Goal: Transaction & Acquisition: Obtain resource

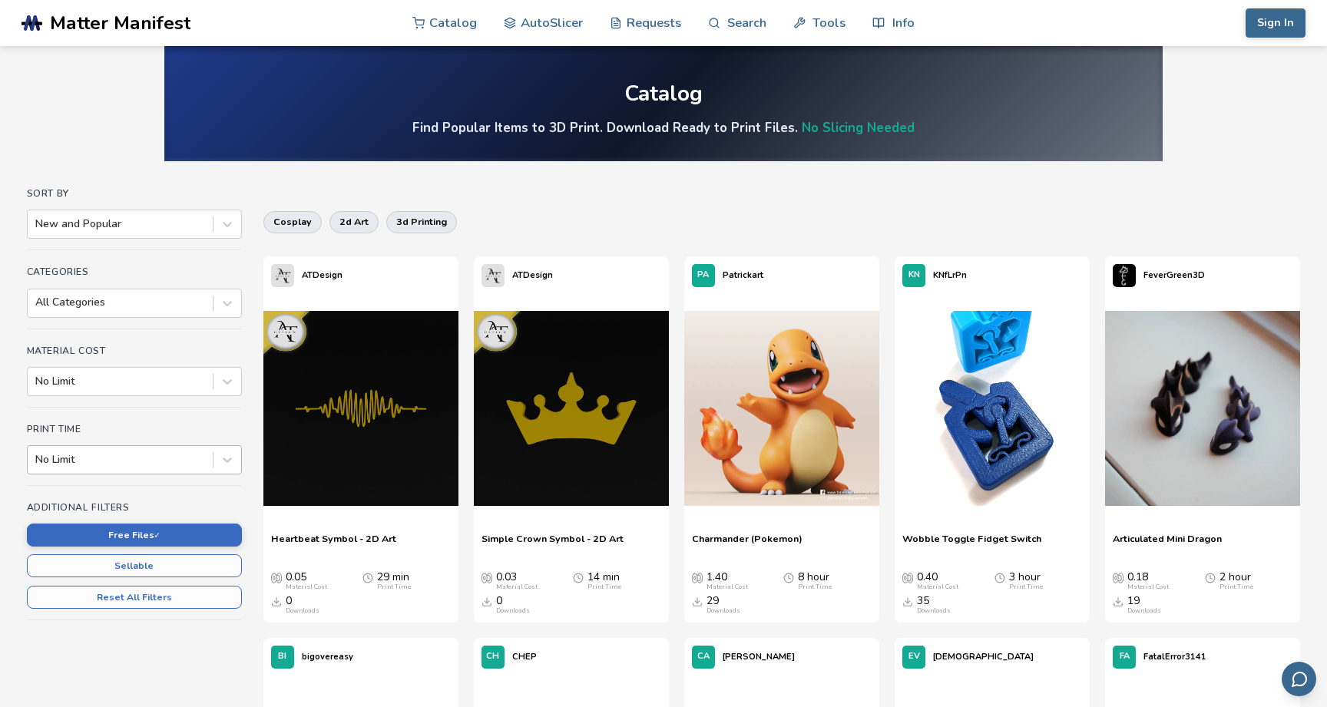
click at [164, 466] on div at bounding box center [120, 459] width 170 height 15
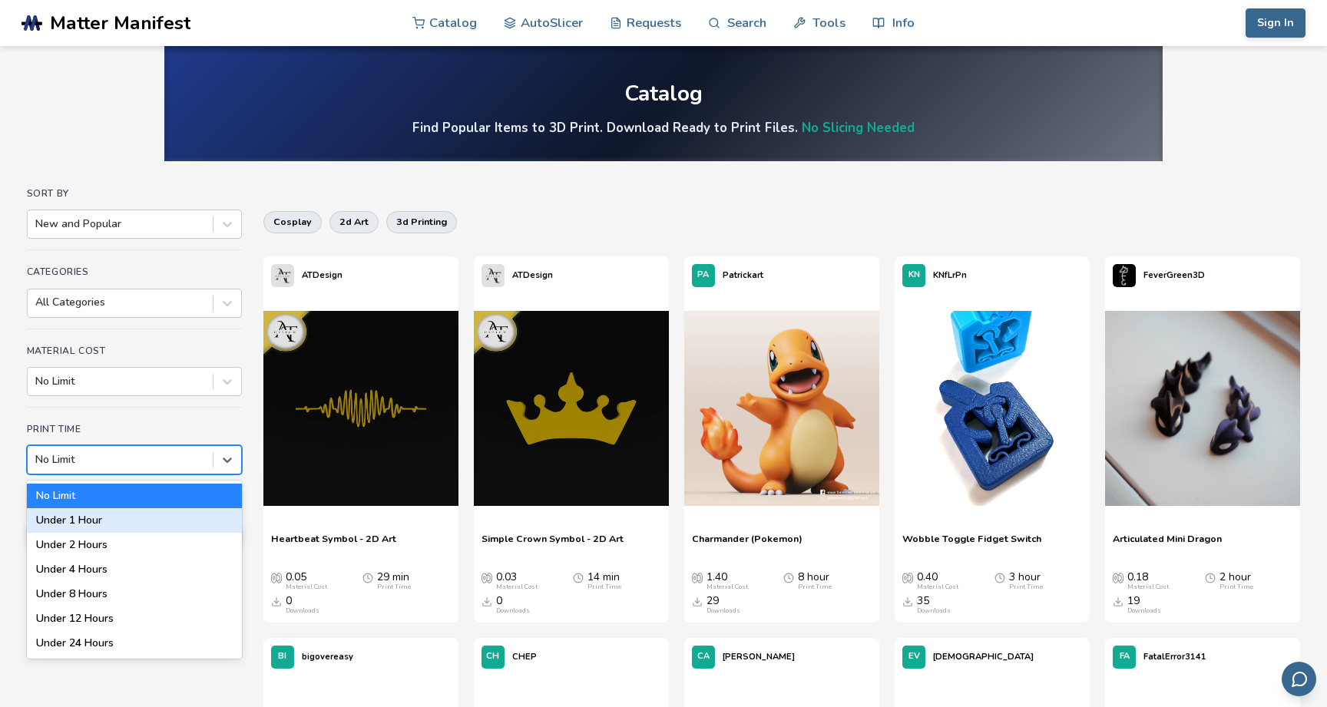
click at [158, 517] on div "Under 1 Hour" at bounding box center [134, 520] width 215 height 25
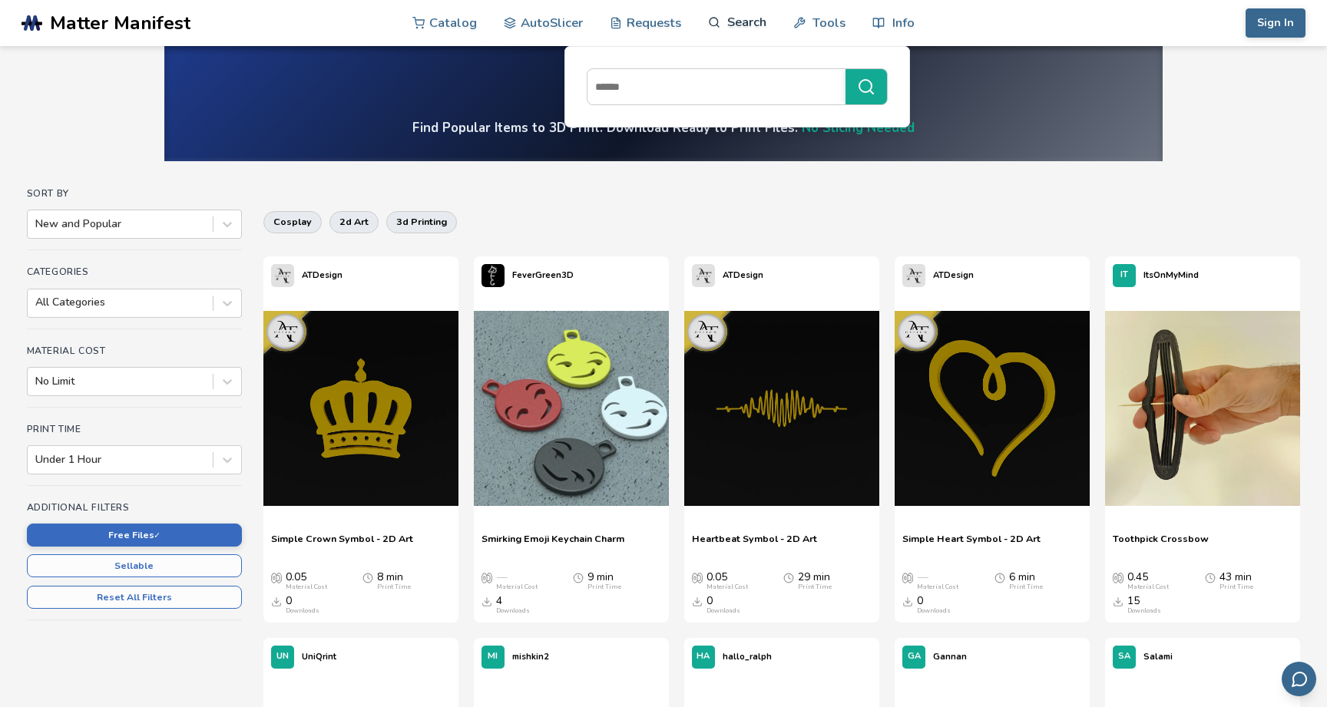
click at [749, 21] on link "Search" at bounding box center [737, 22] width 58 height 46
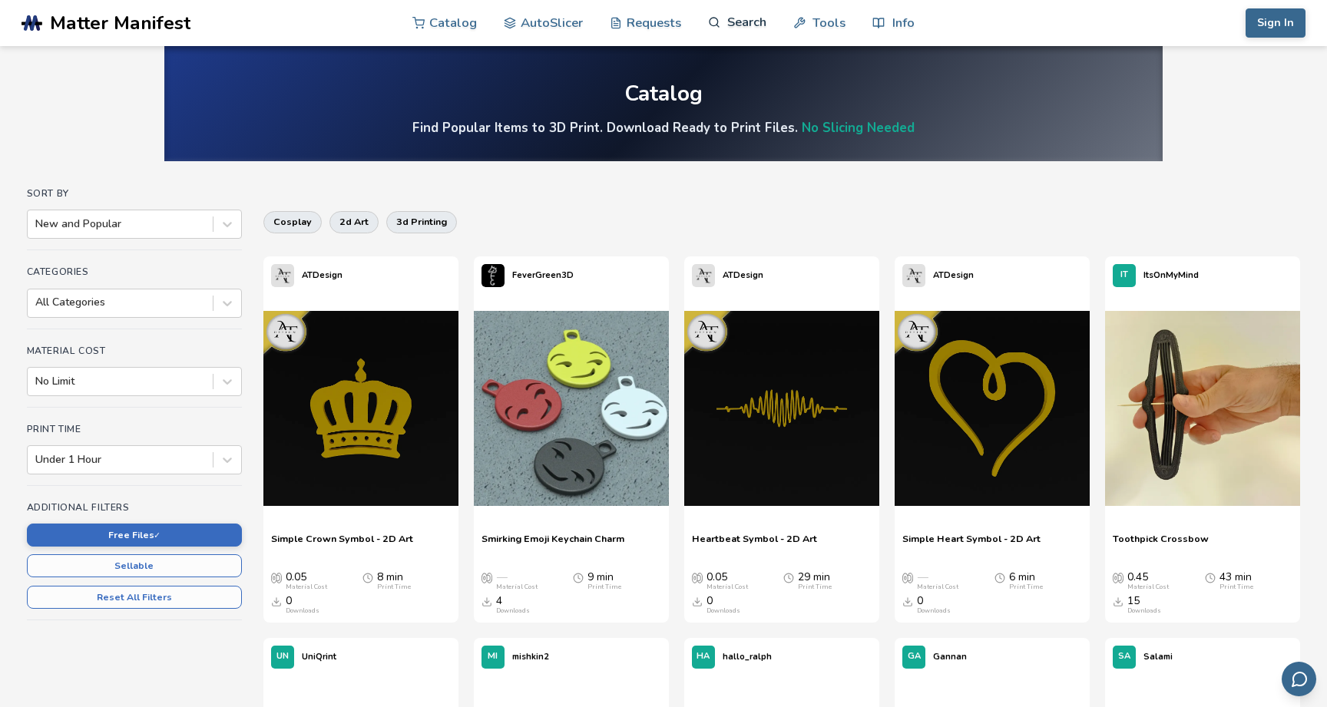
click at [749, 21] on link "Search" at bounding box center [737, 22] width 58 height 46
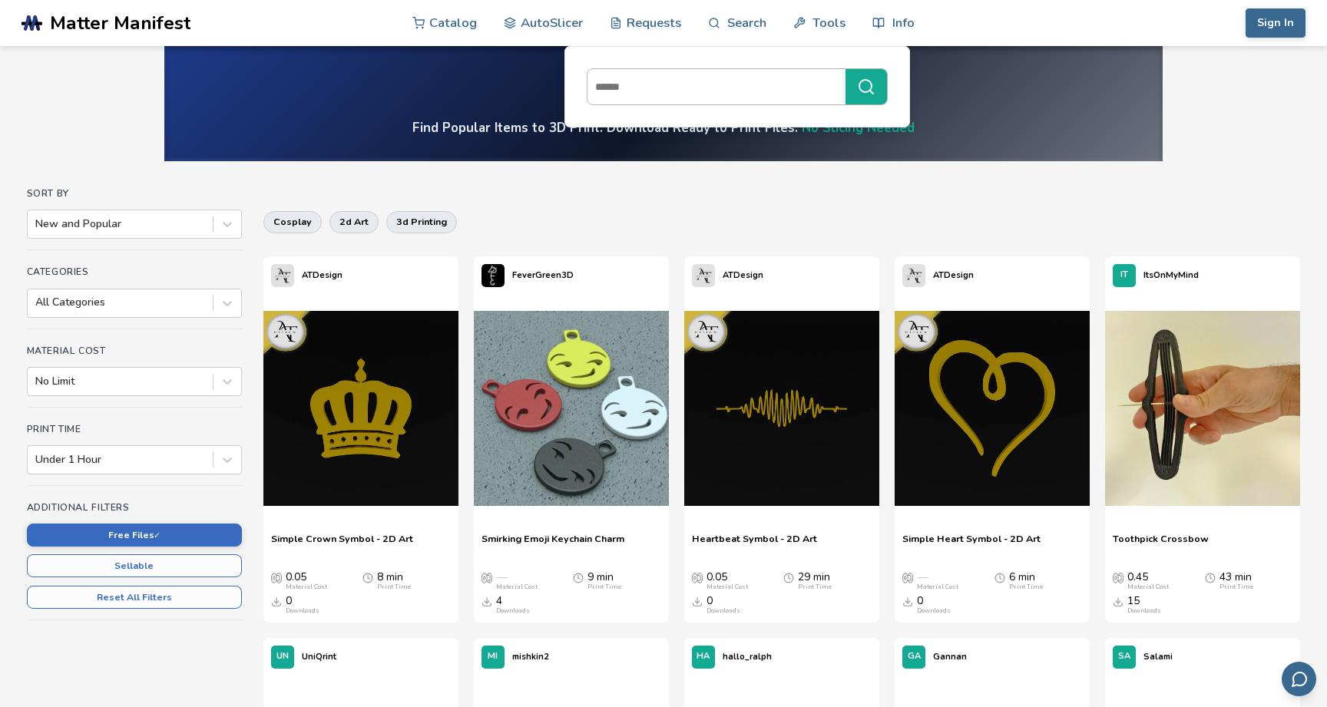
click at [717, 84] on input at bounding box center [713, 87] width 250 height 28
type input "********"
click at [866, 87] on button "********" at bounding box center [866, 86] width 41 height 35
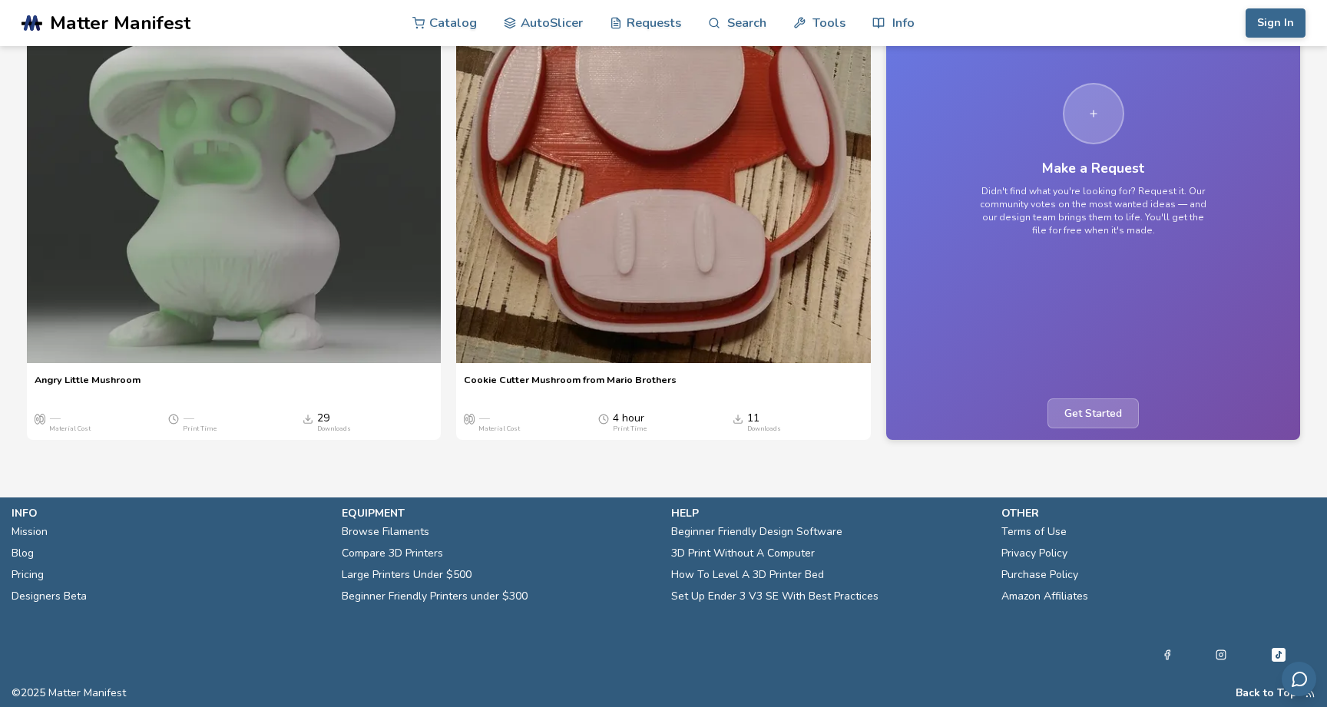
scroll to position [661, 0]
click at [308, 363] on img at bounding box center [234, 156] width 415 height 415
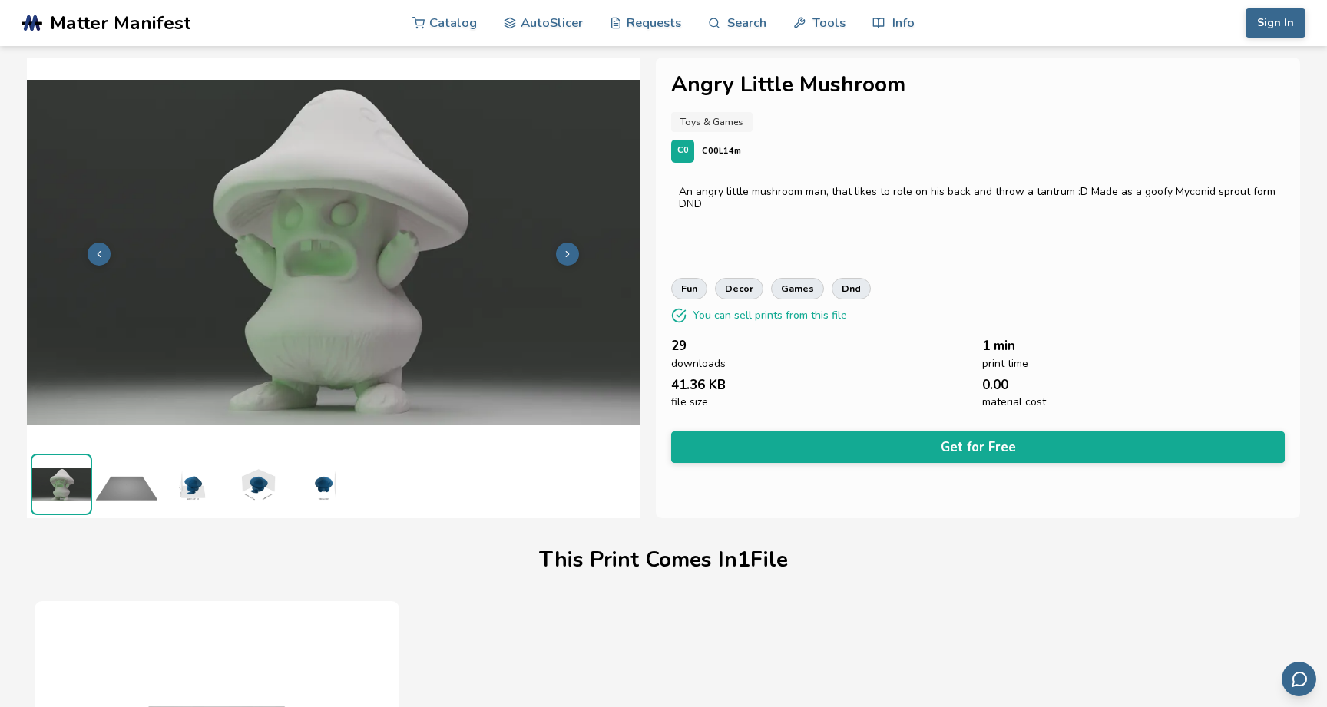
scroll to position [197, 0]
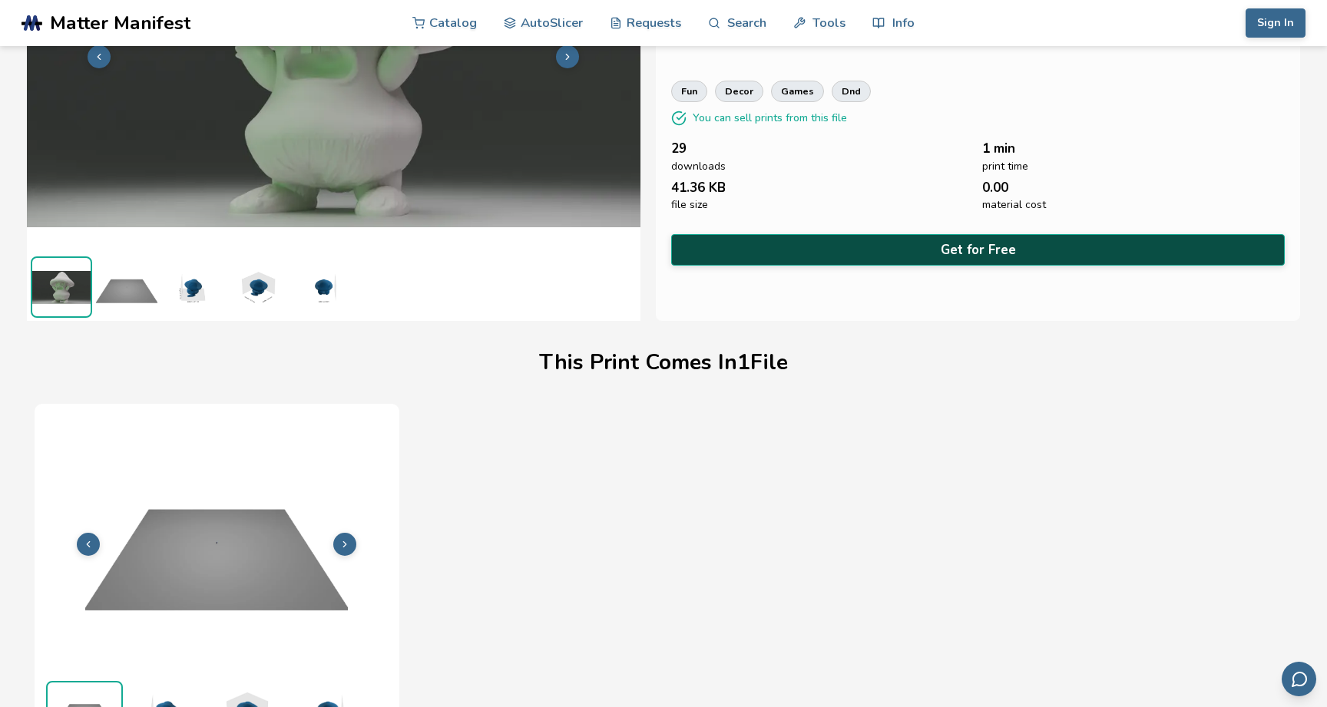
click at [920, 254] on button "Get for Free" at bounding box center [978, 249] width 614 height 31
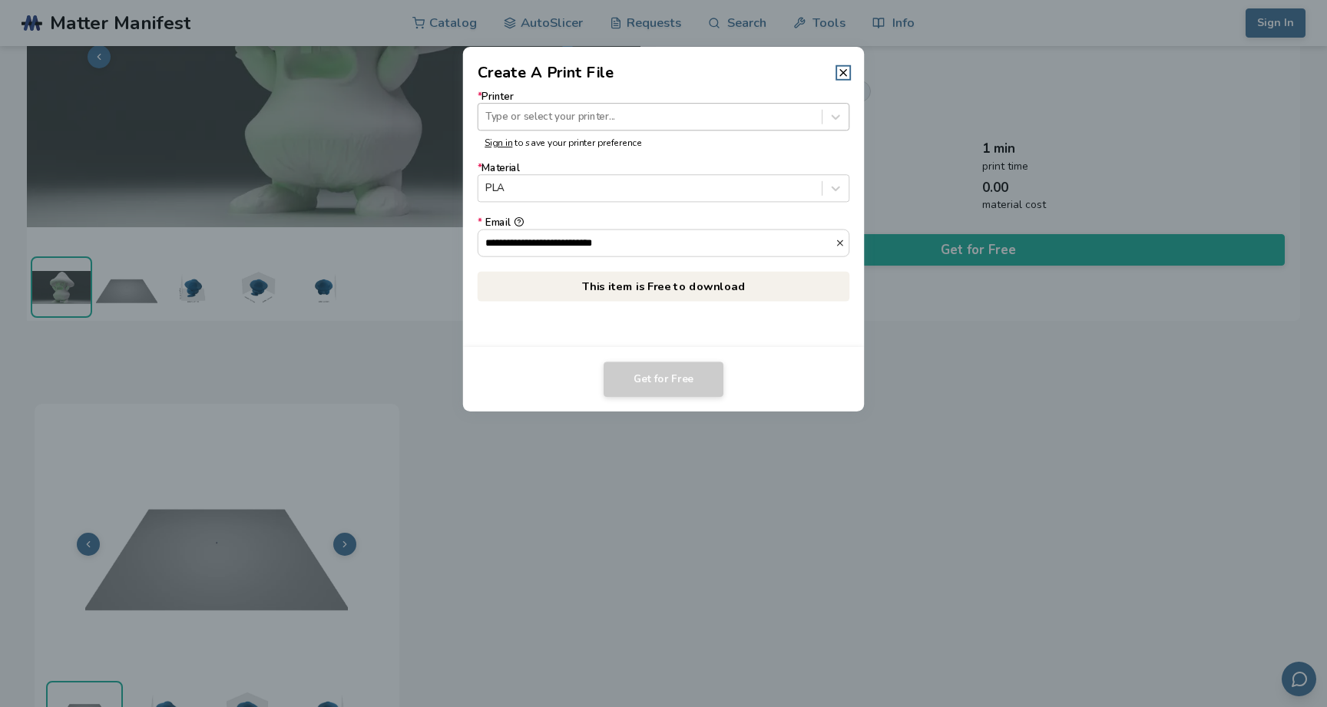
click at [651, 123] on div at bounding box center [649, 117] width 329 height 15
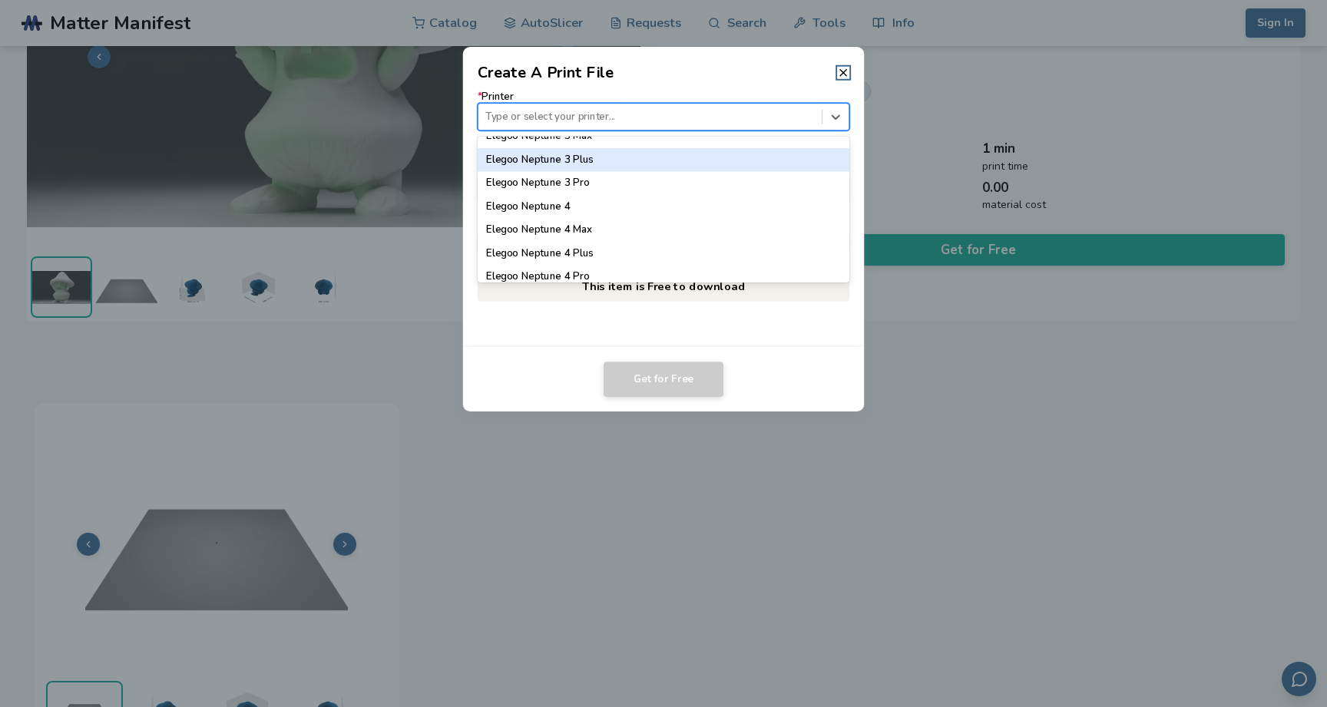
scroll to position [685, 0]
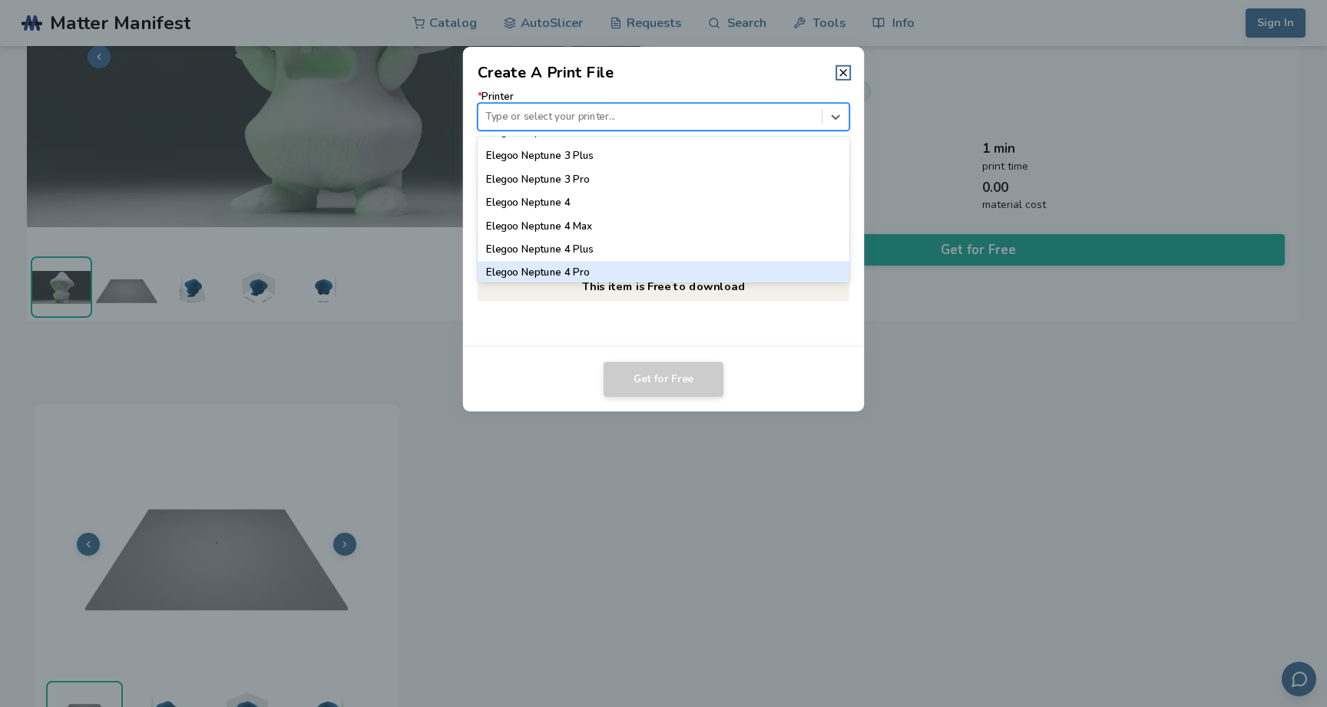
click at [627, 273] on div "Elegoo Neptune 4 Pro" at bounding box center [664, 272] width 372 height 23
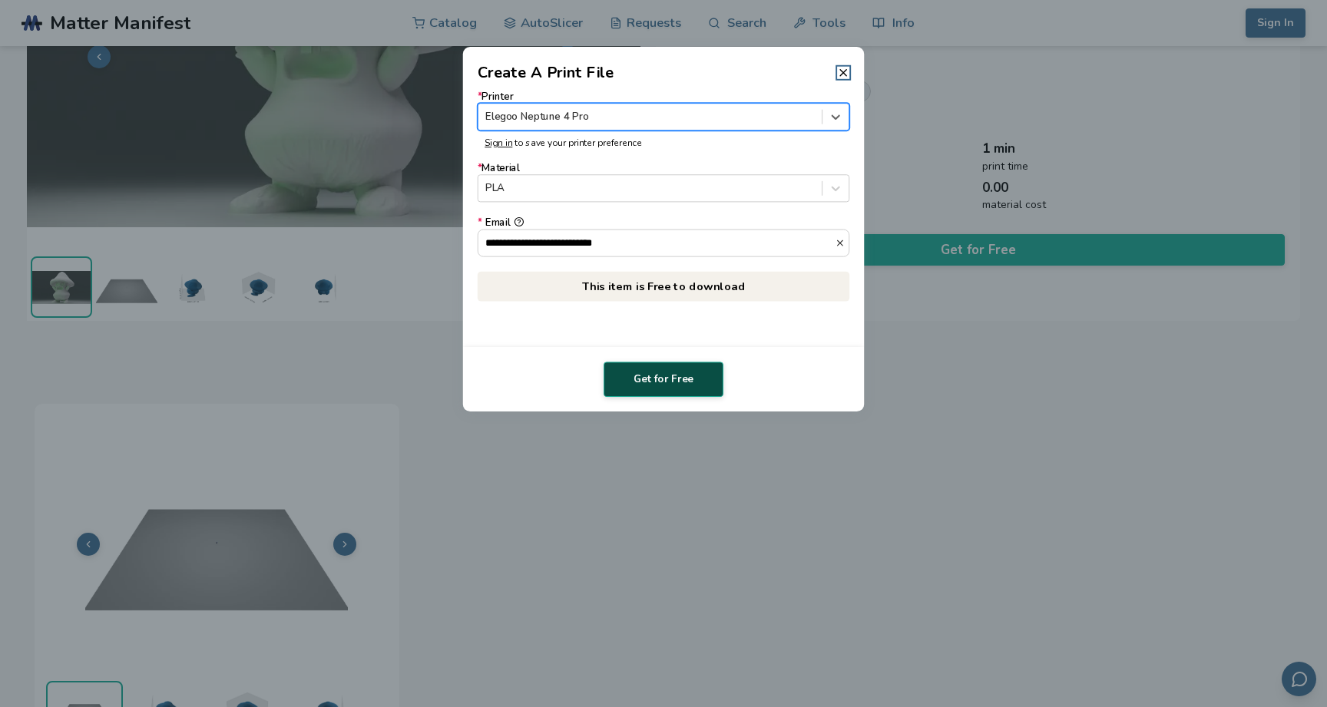
click at [651, 385] on button "Get for Free" at bounding box center [664, 379] width 120 height 35
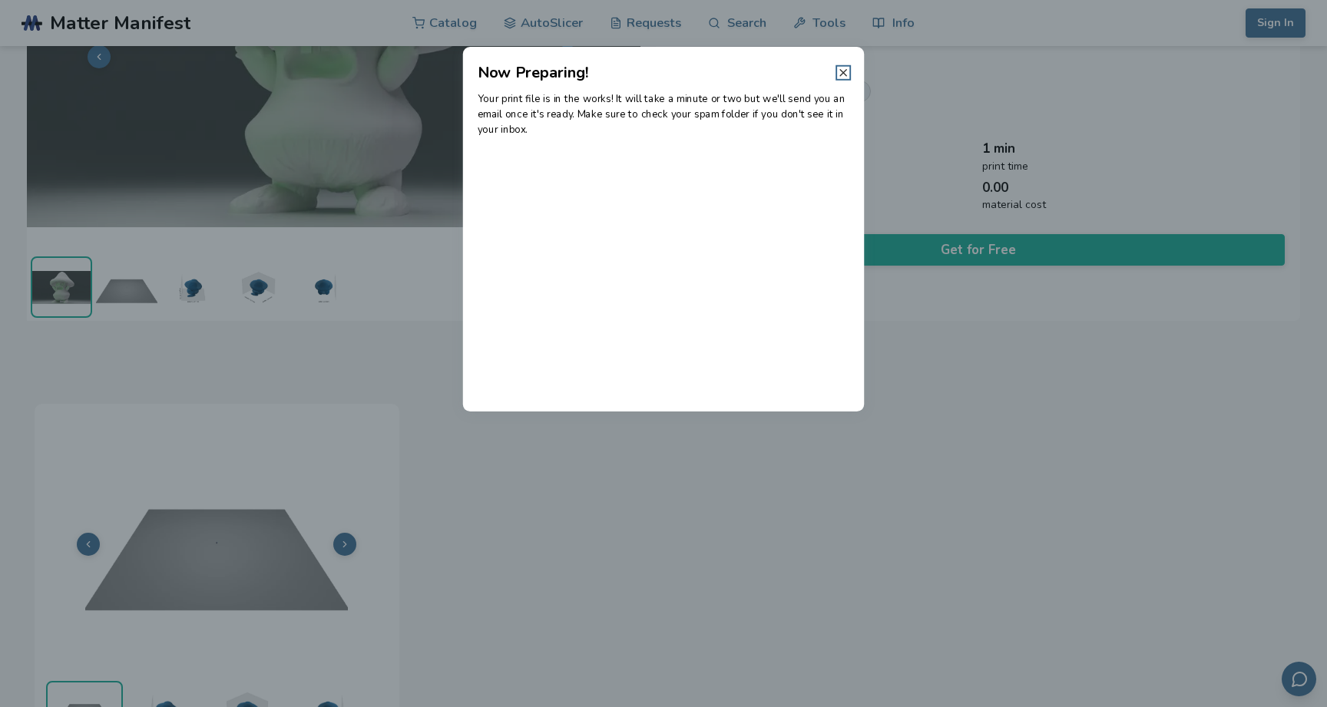
click at [845, 69] on icon at bounding box center [843, 73] width 12 height 12
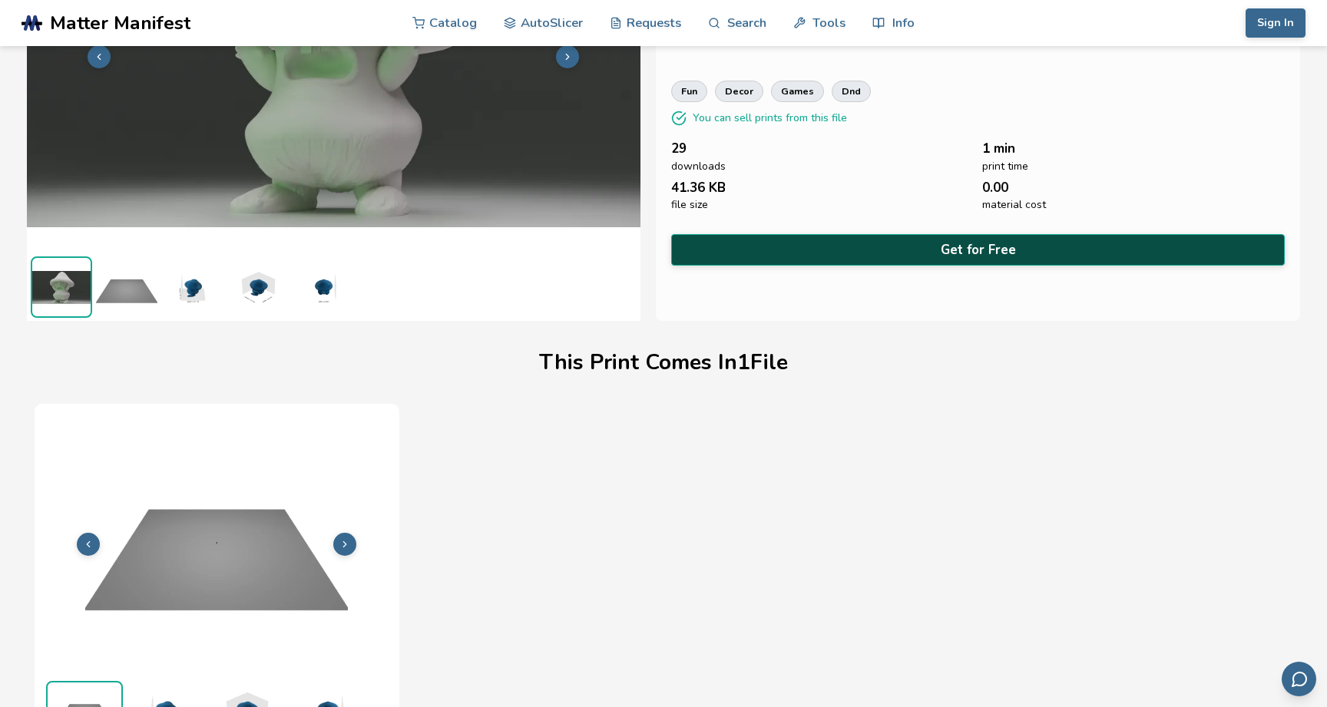
click at [827, 250] on button "Get for Free" at bounding box center [978, 249] width 614 height 31
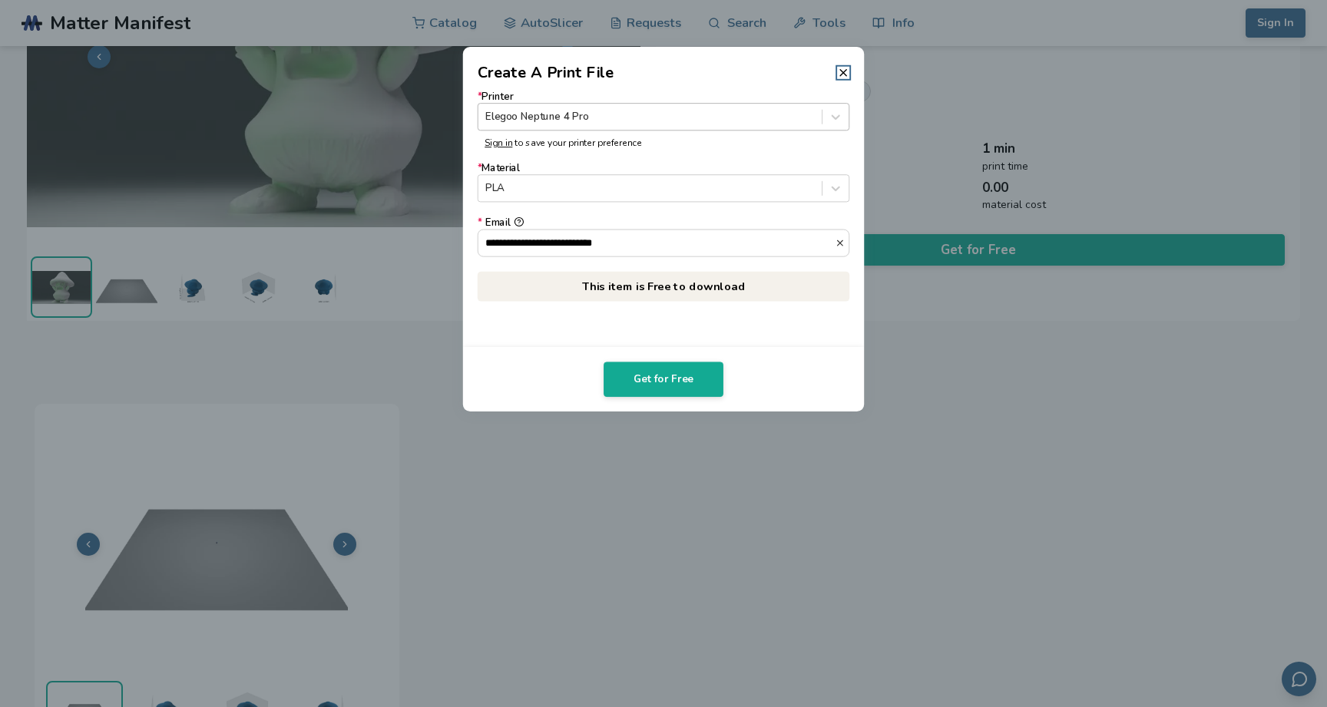
click at [709, 124] on div at bounding box center [649, 117] width 329 height 15
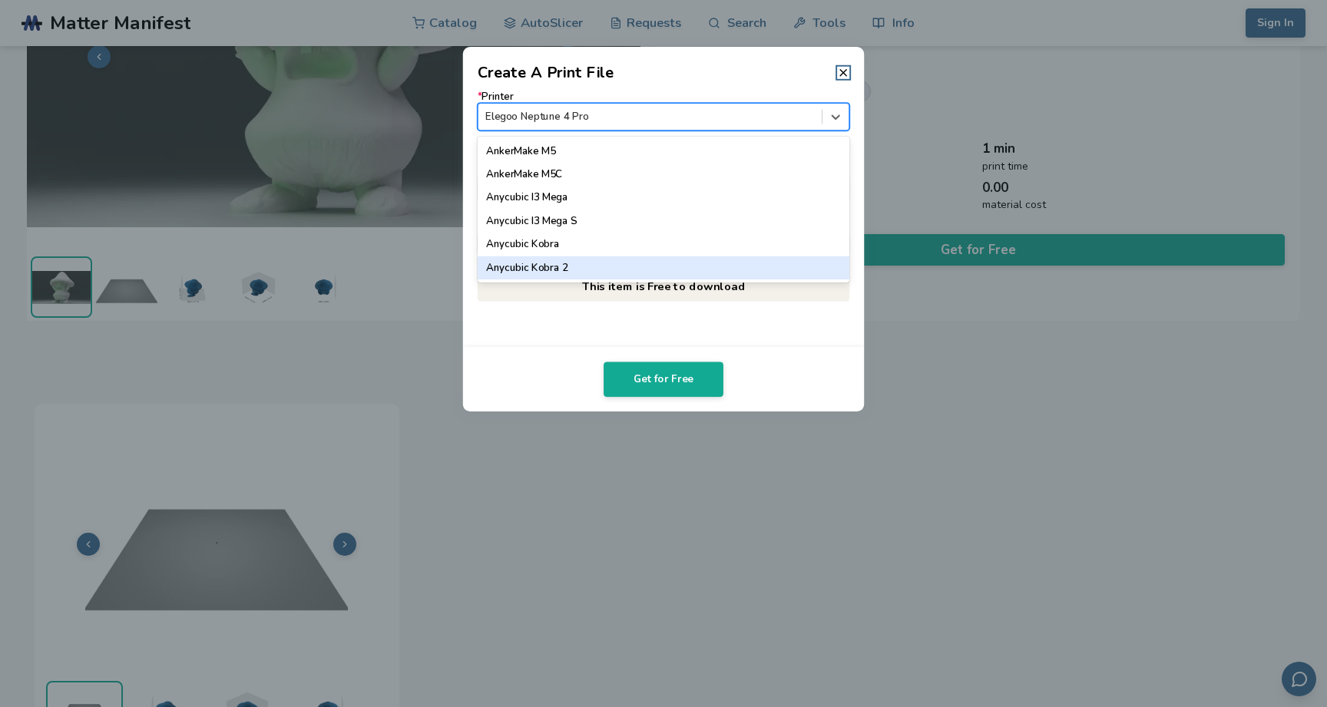
click at [818, 334] on div "* Printer Anycubic Kobra 2, 6 of 64. 64 results available. Use Up and Down to c…" at bounding box center [664, 215] width 402 height 263
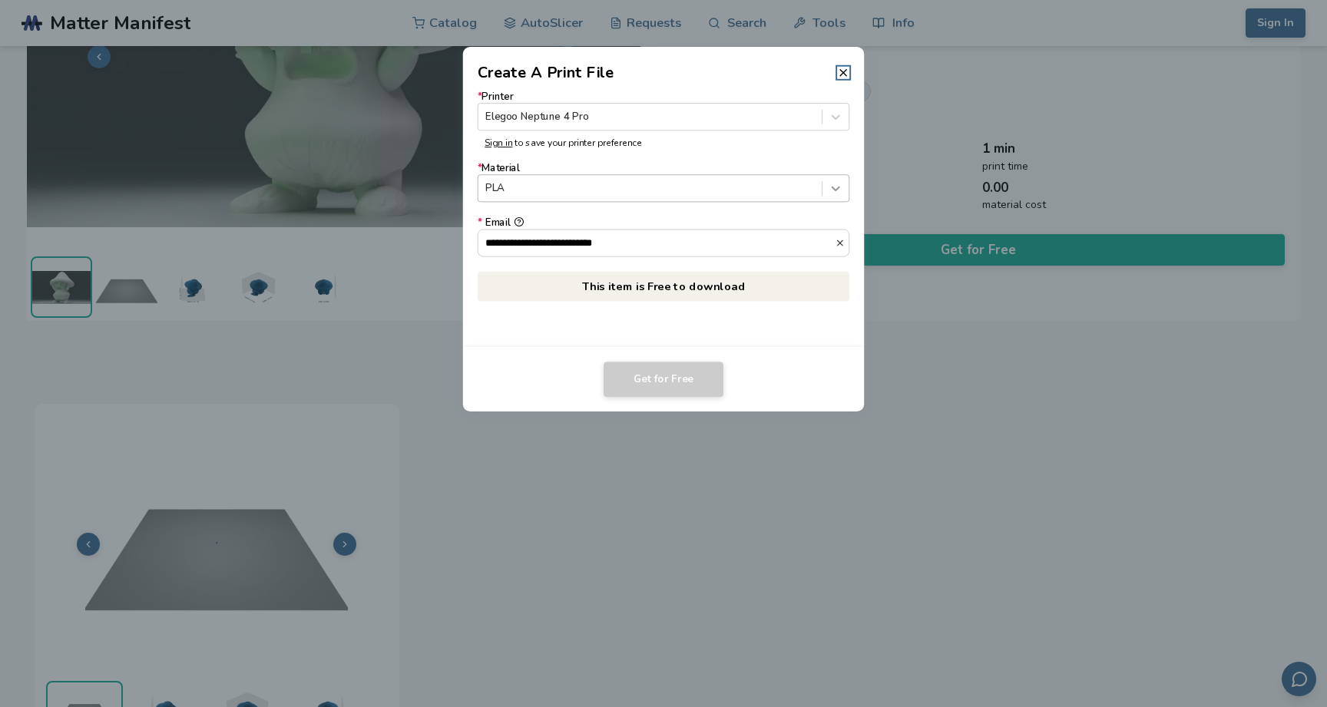
click at [841, 187] on icon at bounding box center [836, 188] width 15 height 15
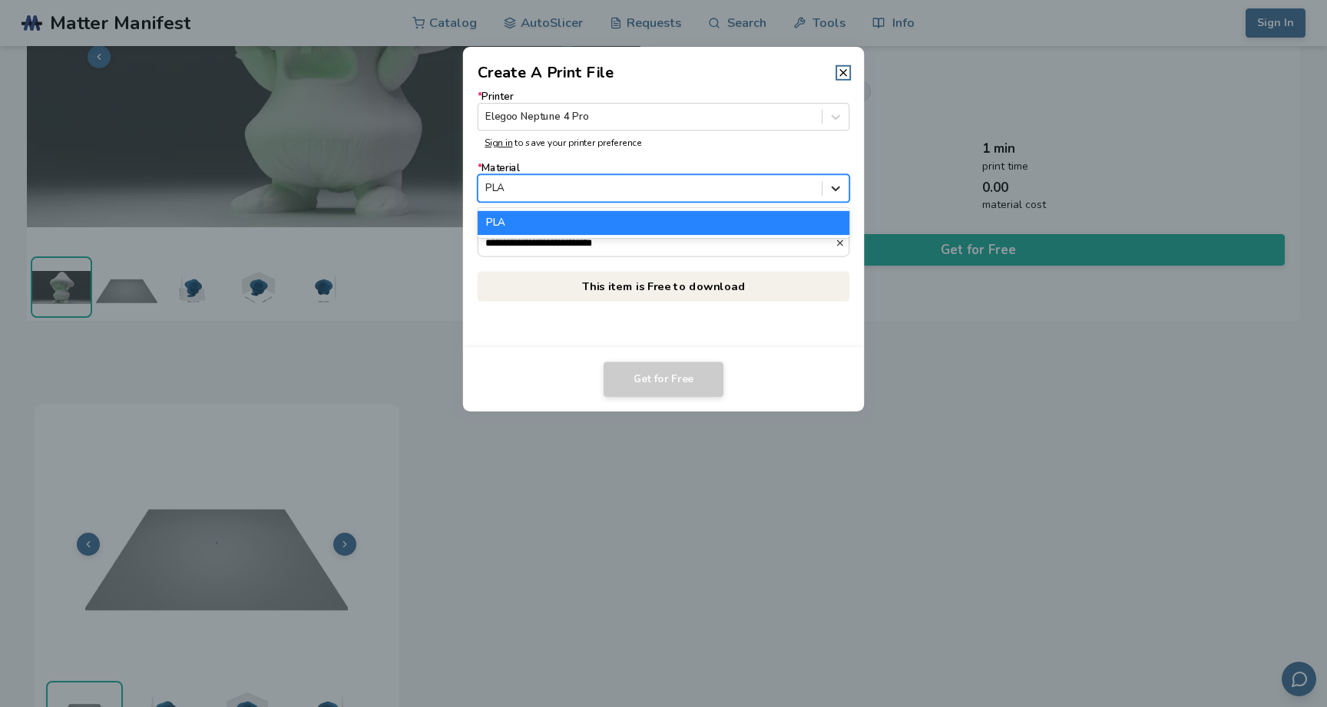
click at [841, 187] on icon at bounding box center [836, 188] width 15 height 15
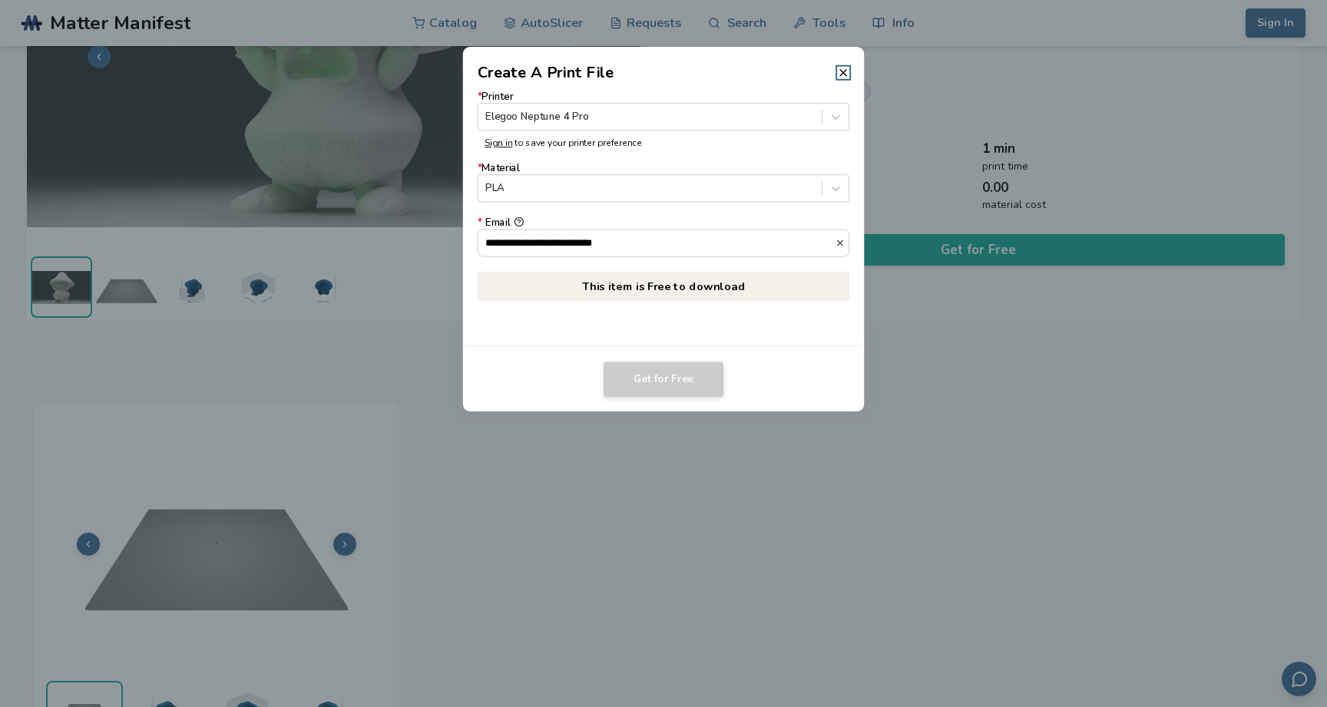
click at [749, 292] on p "This item is Free to download" at bounding box center [664, 286] width 372 height 30
click at [677, 355] on footer "Get for Free" at bounding box center [664, 379] width 402 height 65
click at [690, 246] on input "**********" at bounding box center [656, 243] width 357 height 26
click at [753, 351] on footer "Get for Free" at bounding box center [664, 379] width 402 height 65
click at [840, 243] on icon "button" at bounding box center [840, 243] width 10 height 10
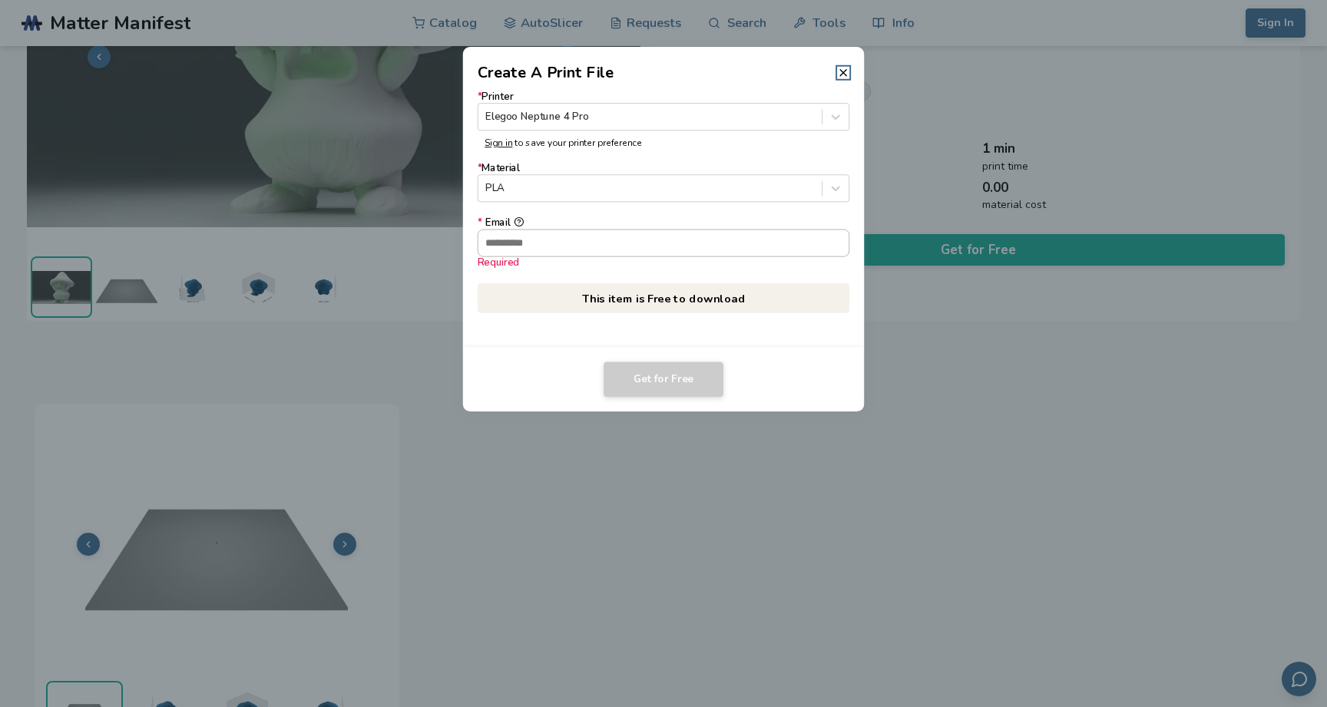
click at [714, 251] on input "* Email Required" at bounding box center [663, 243] width 371 height 26
type input "**********"
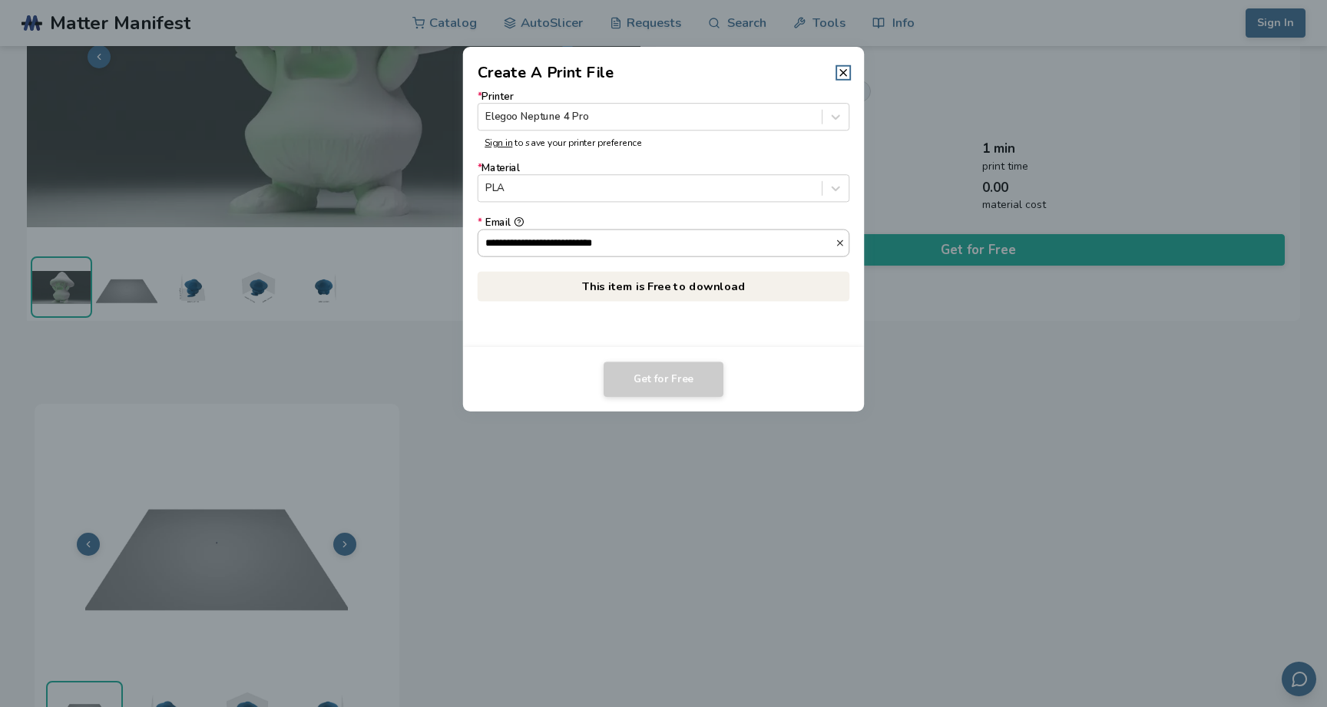
click at [839, 242] on icon "button" at bounding box center [840, 243] width 10 height 10
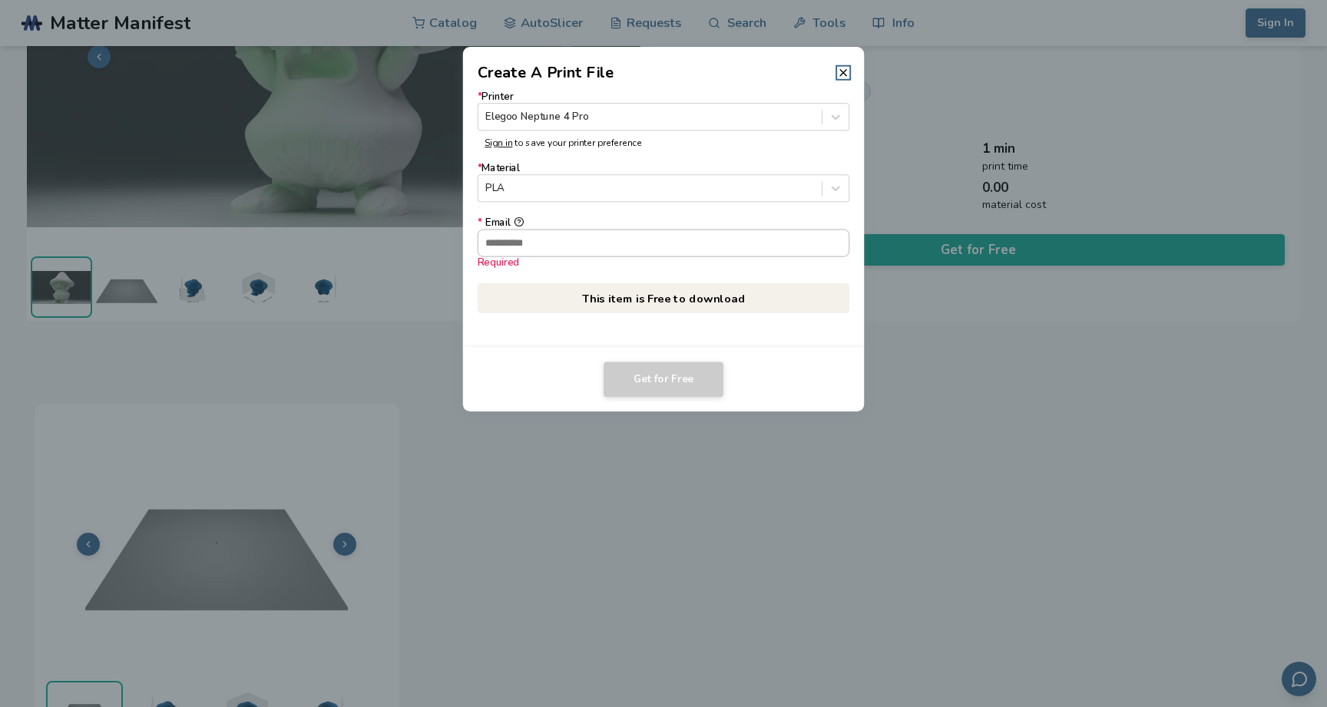
click at [747, 243] on input "* Email Required" at bounding box center [663, 243] width 371 height 26
type input "**********"
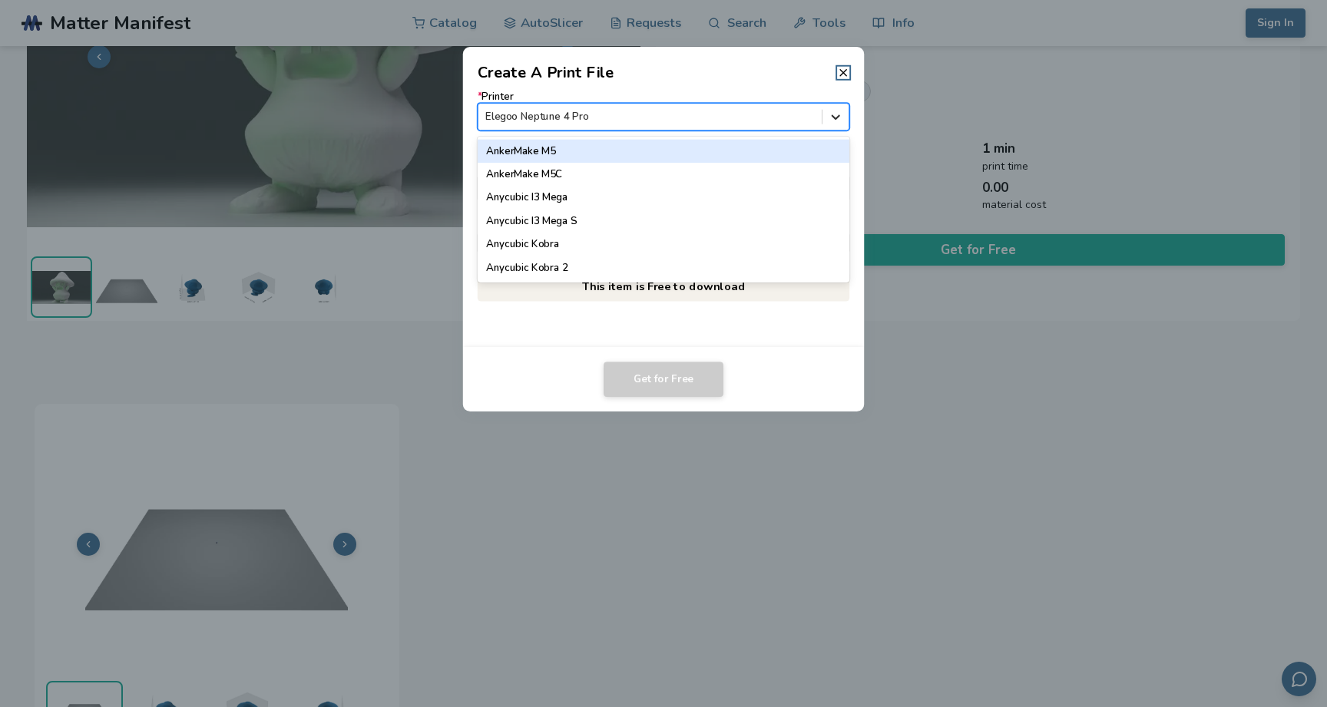
click at [839, 118] on icon at bounding box center [836, 117] width 15 height 15
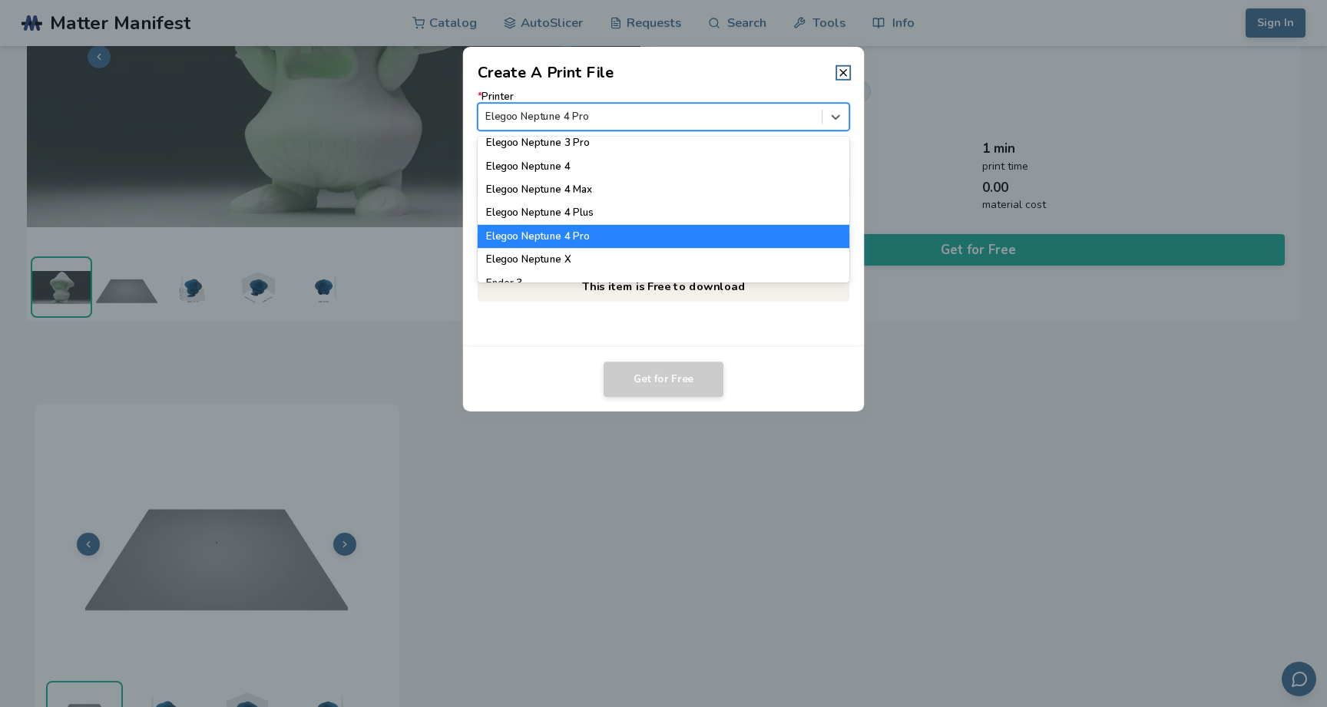
scroll to position [728, 0]
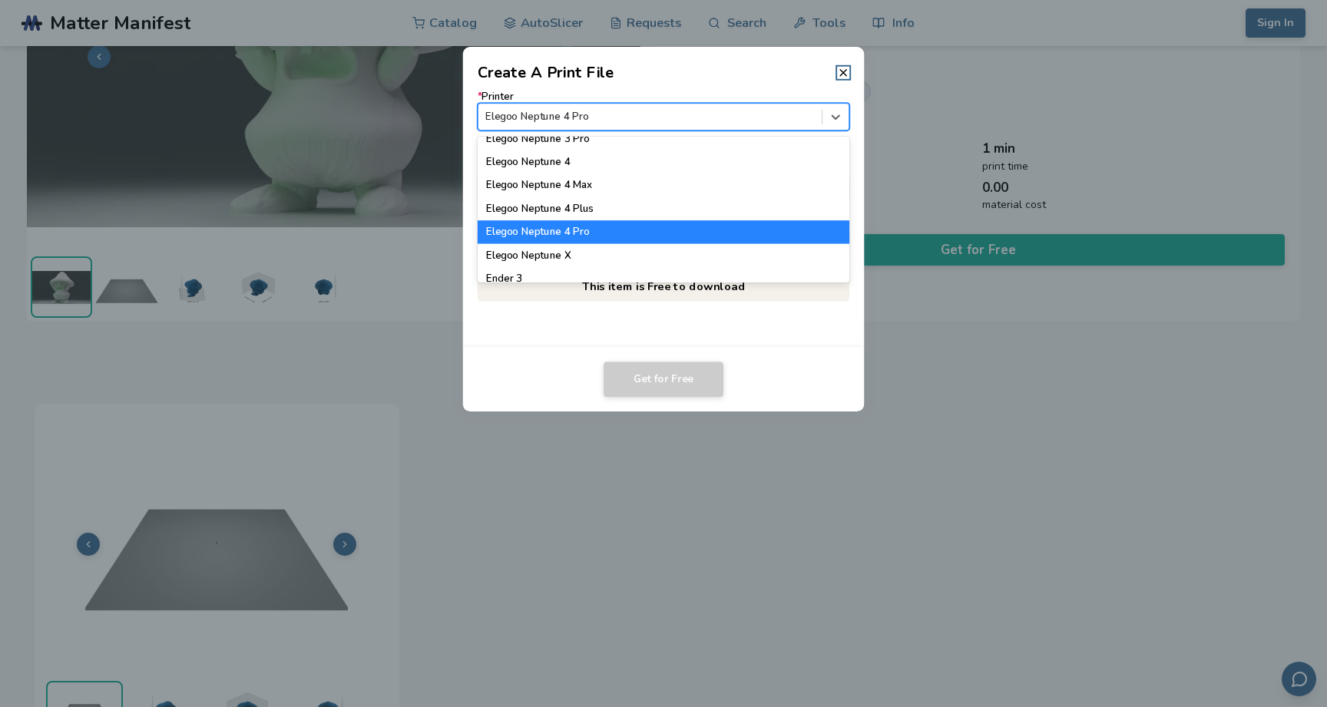
click at [691, 232] on div "Elegoo Neptune 4 Pro" at bounding box center [664, 231] width 372 height 23
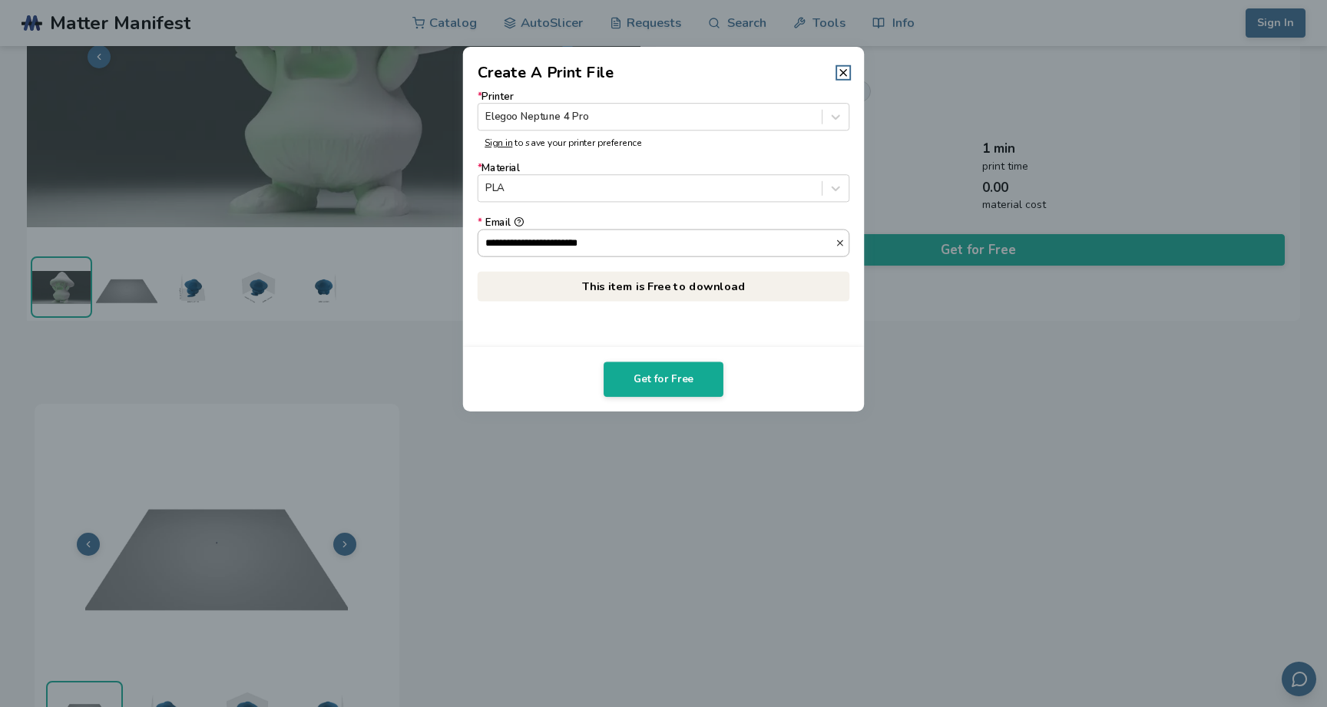
click at [844, 243] on icon "button" at bounding box center [840, 243] width 10 height 10
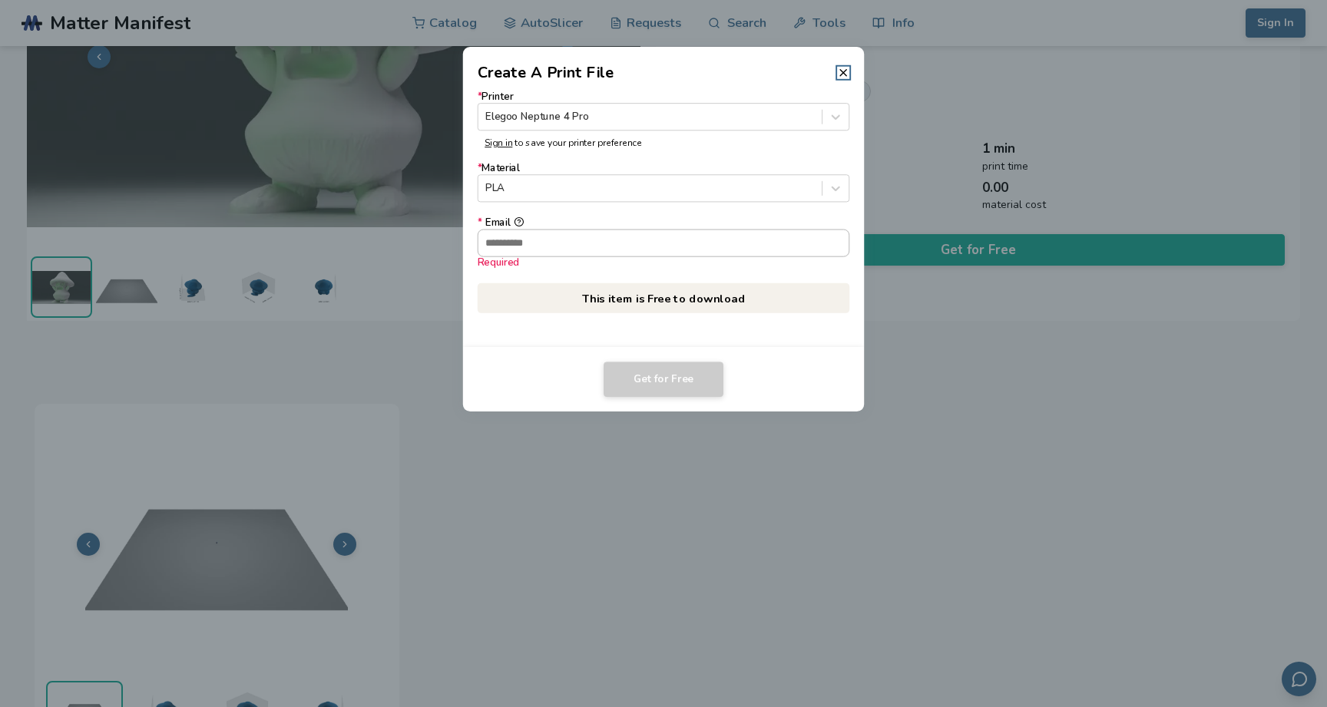
click at [793, 250] on input "* Email Required" at bounding box center [663, 243] width 371 height 26
type input "**********"
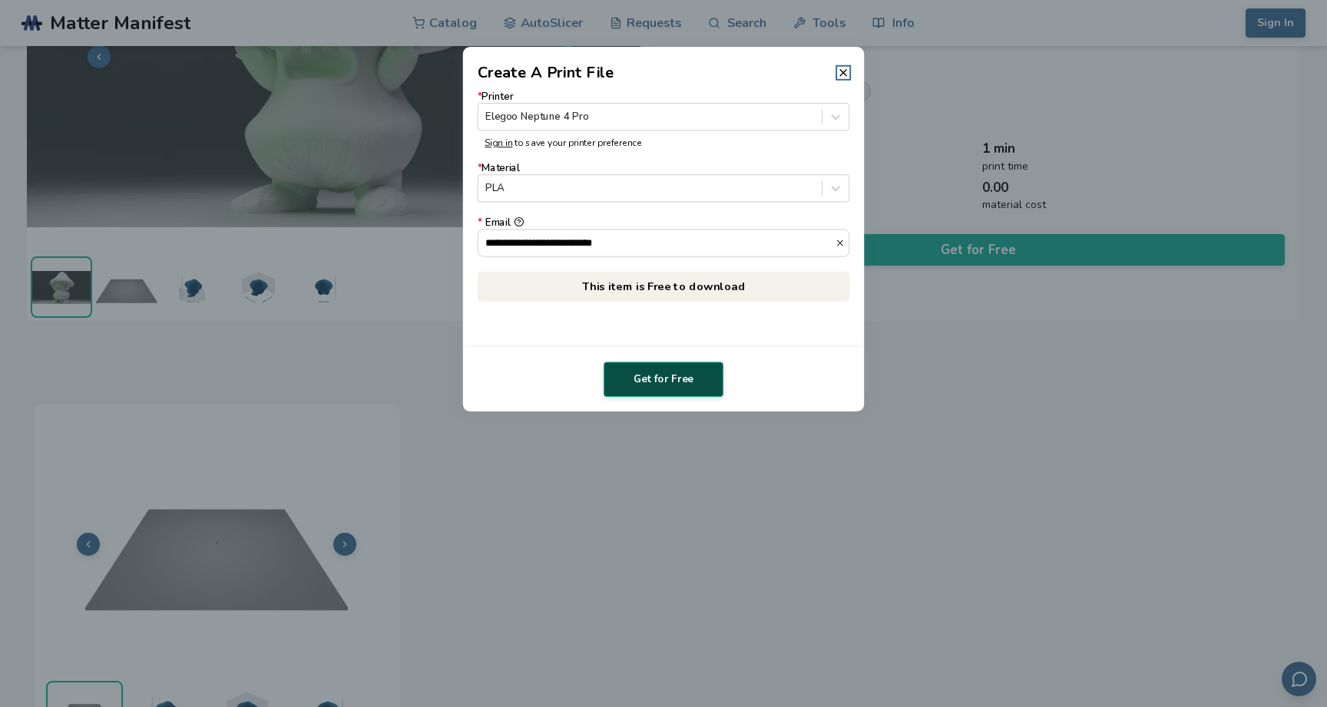
click at [654, 383] on button "Get for Free" at bounding box center [664, 379] width 120 height 35
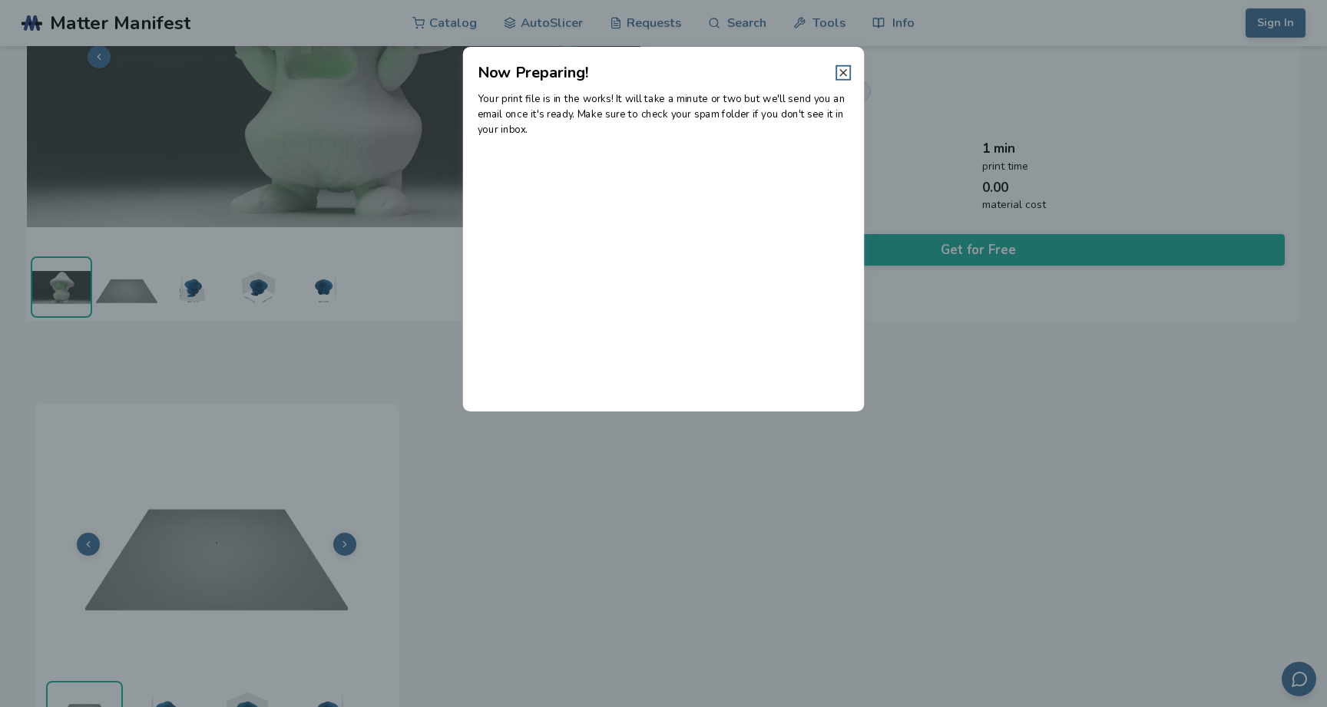
click at [844, 70] on icon at bounding box center [843, 73] width 12 height 12
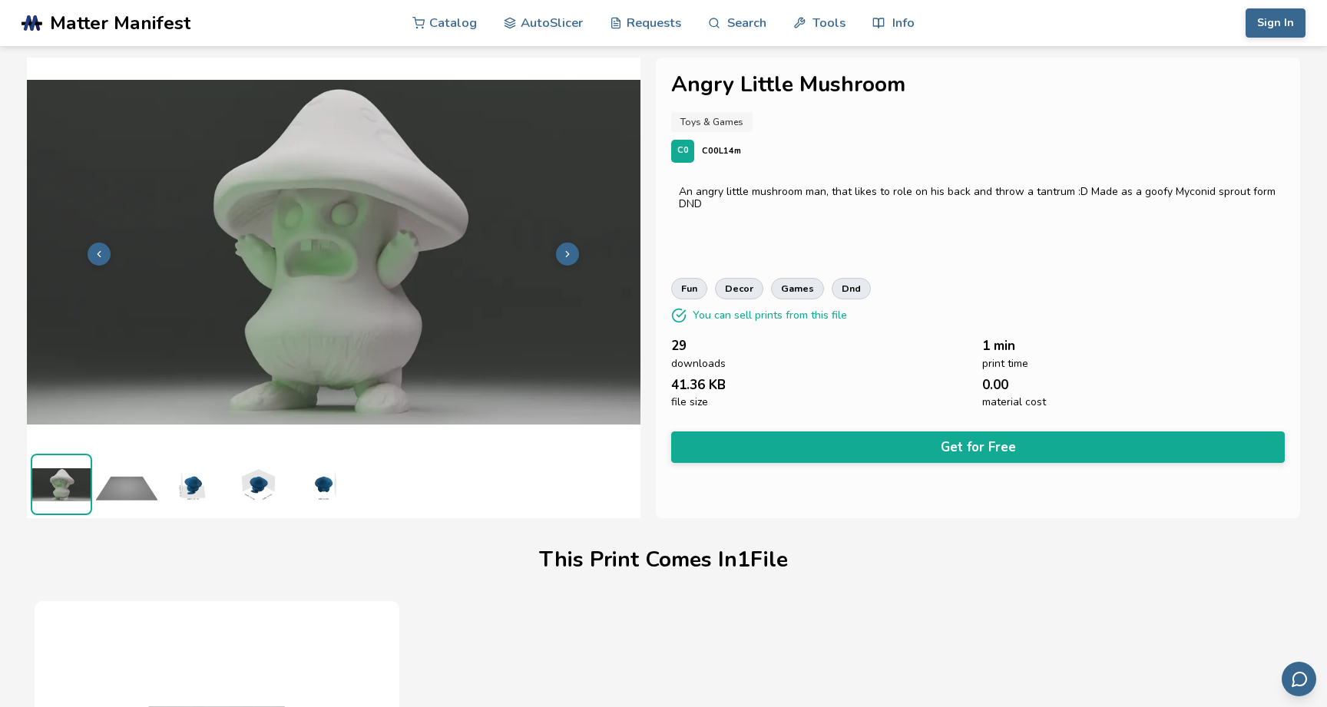
scroll to position [0, 0]
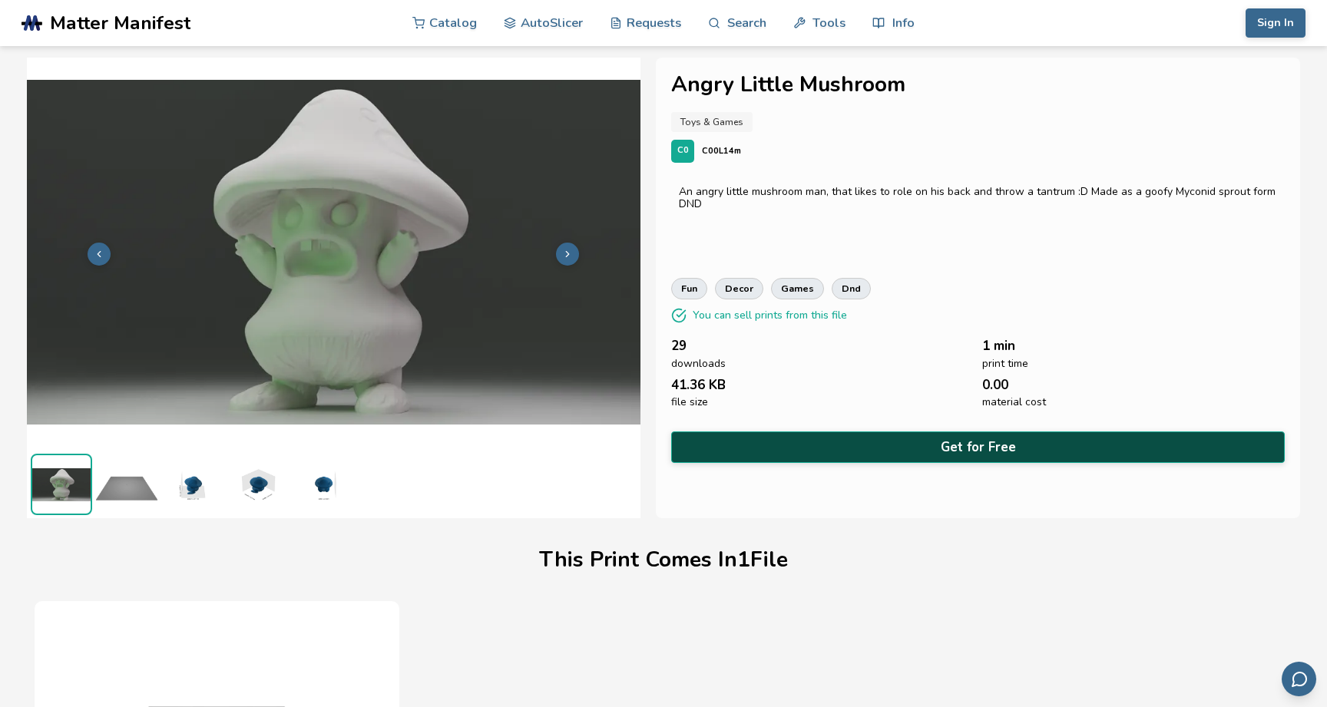
click at [904, 439] on button "Get for Free" at bounding box center [978, 447] width 614 height 31
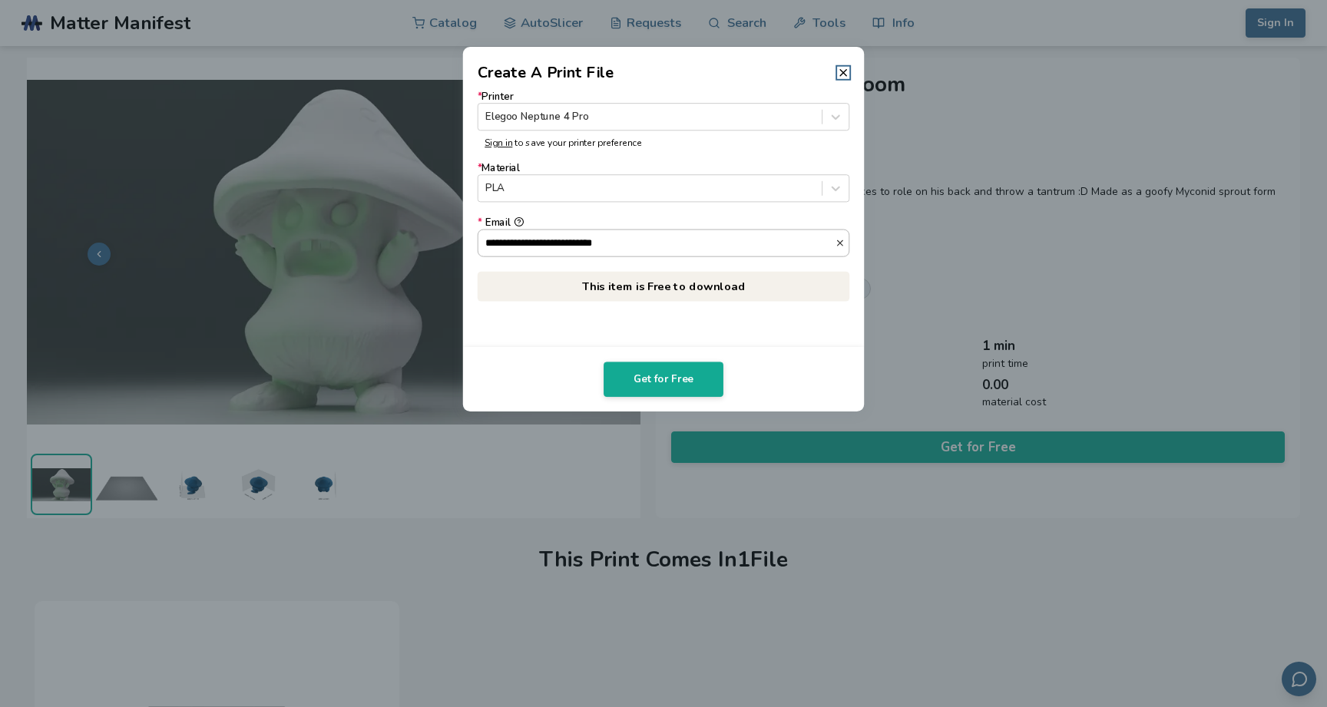
click at [844, 234] on div "**********" at bounding box center [663, 243] width 371 height 26
click at [836, 234] on input "**********" at bounding box center [656, 243] width 357 height 26
click at [838, 247] on icon "button" at bounding box center [840, 243] width 10 height 10
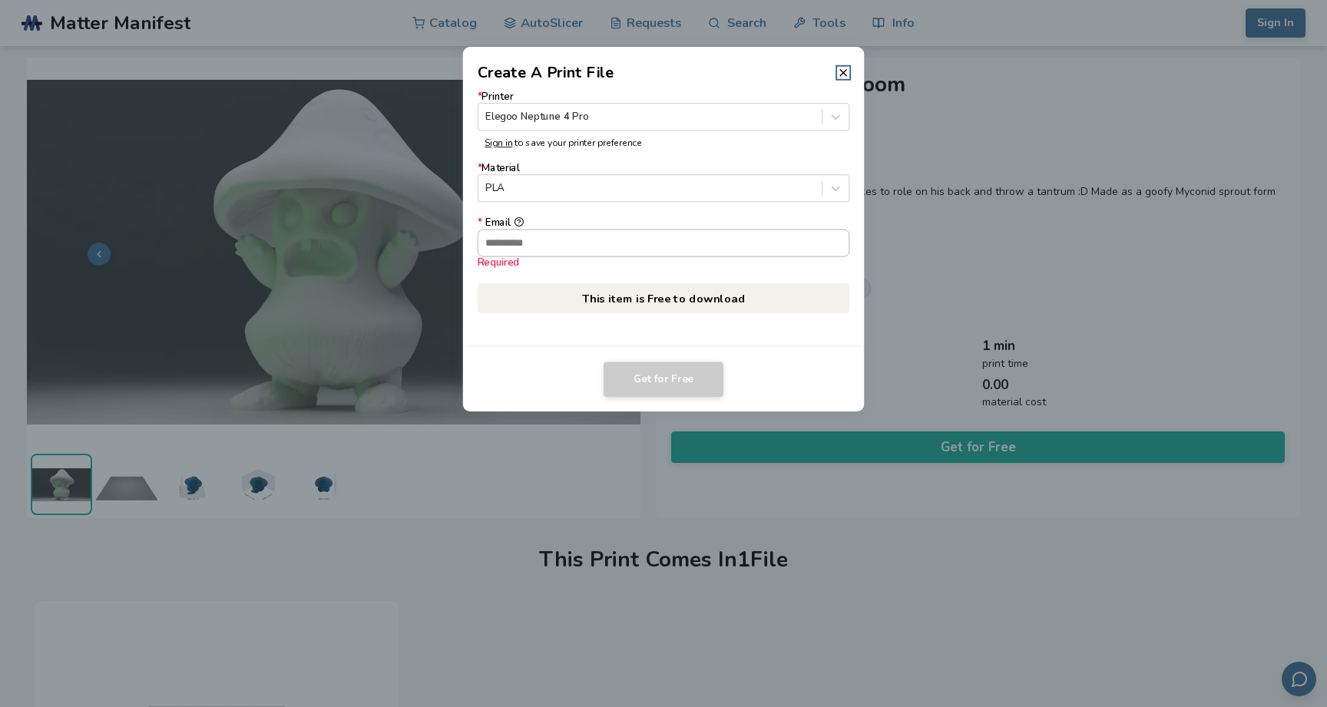
click at [704, 244] on input "* Email Required" at bounding box center [663, 243] width 371 height 26
type input "**********"
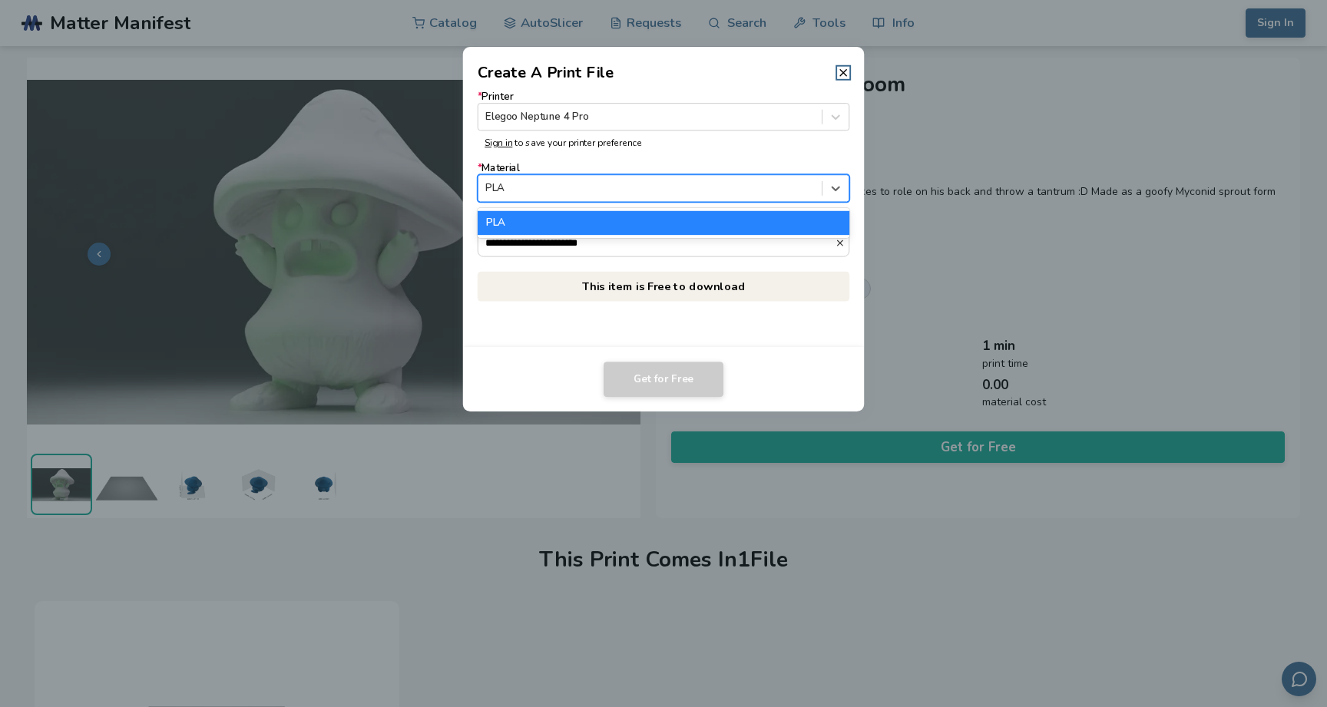
click at [682, 188] on div at bounding box center [649, 188] width 329 height 15
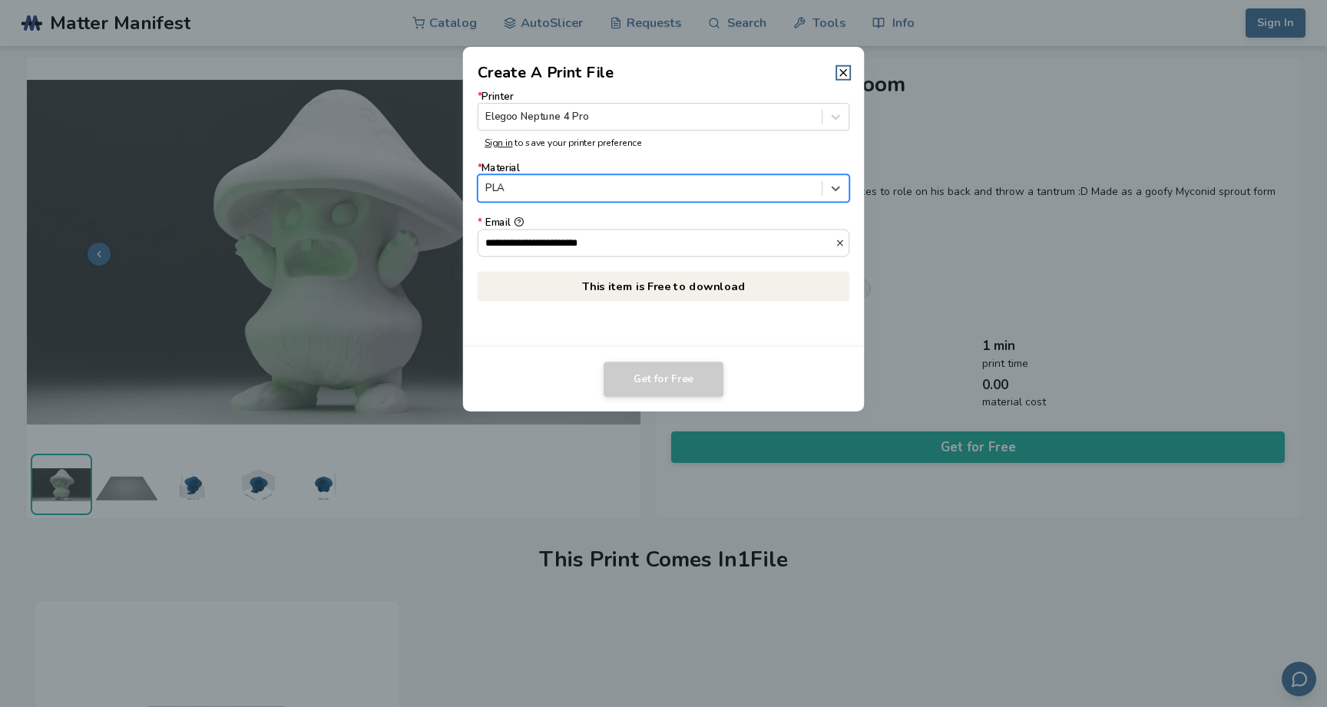
click at [686, 184] on div at bounding box center [649, 188] width 329 height 15
click at [730, 110] on div at bounding box center [649, 117] width 329 height 15
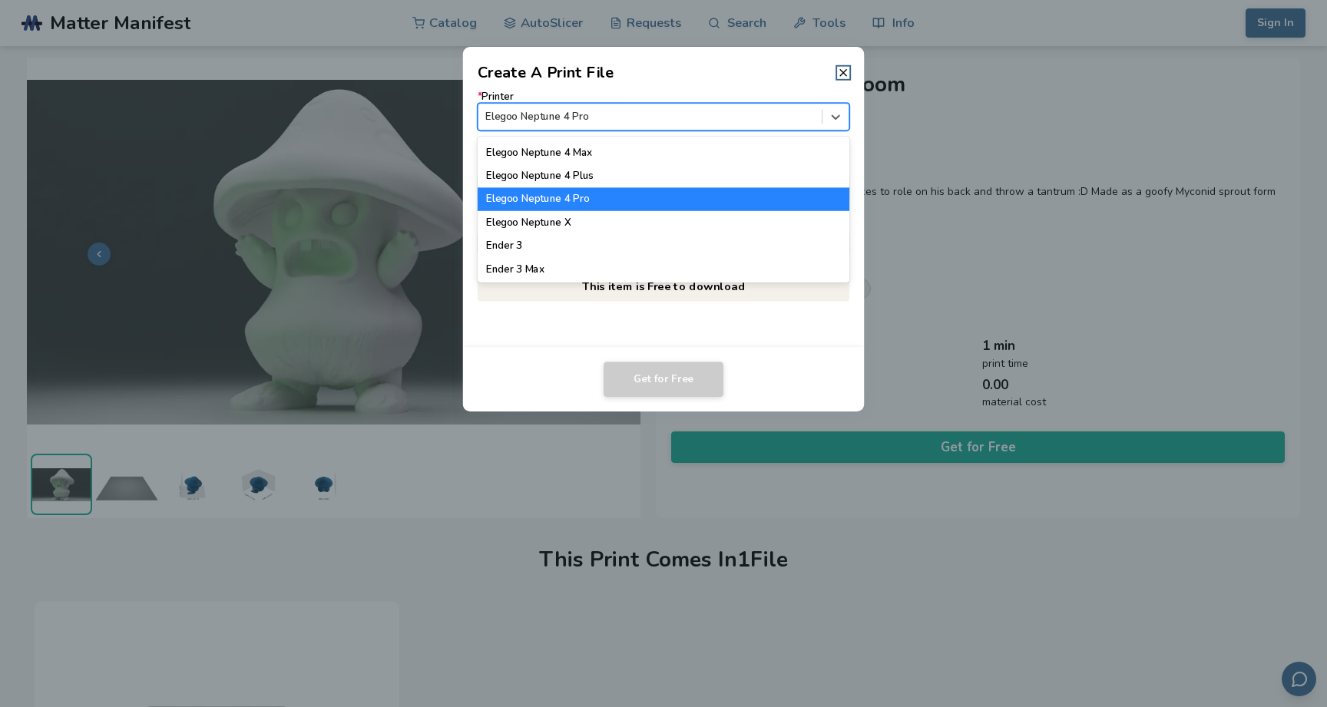
scroll to position [751, 0]
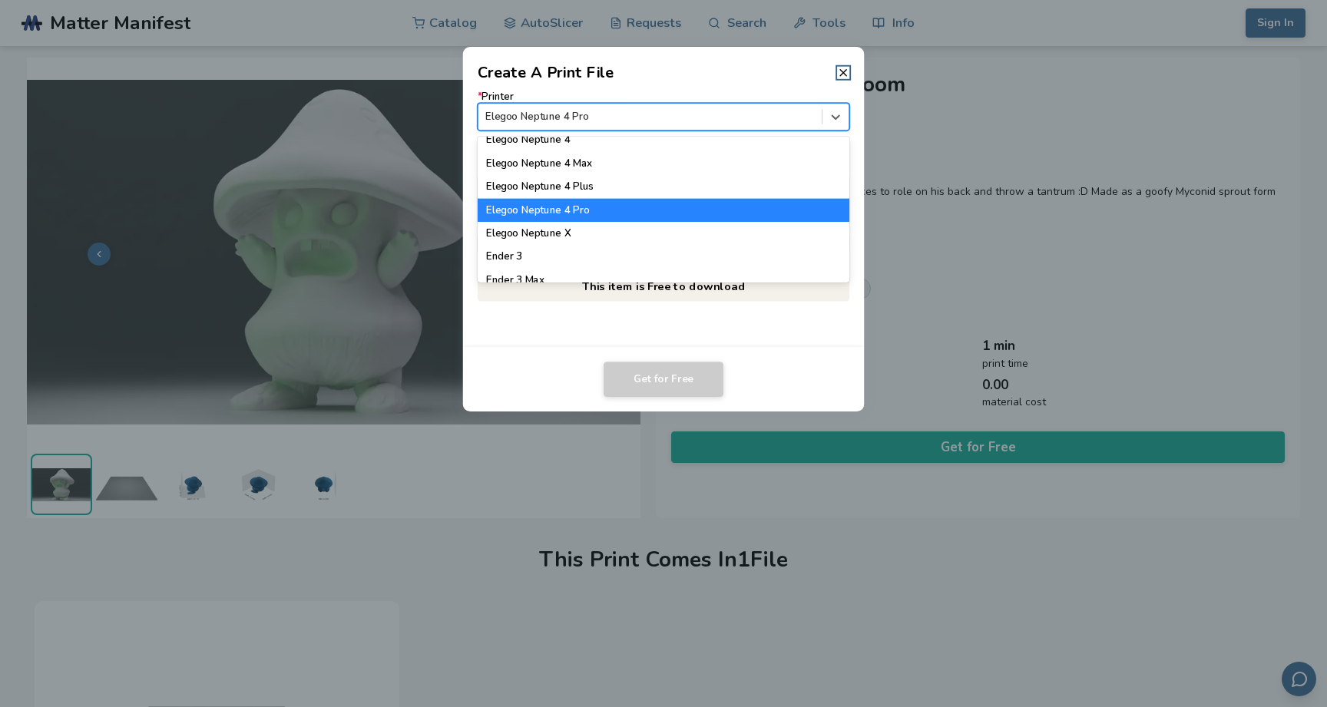
click at [701, 214] on div "Elegoo Neptune 4 Pro" at bounding box center [664, 210] width 372 height 23
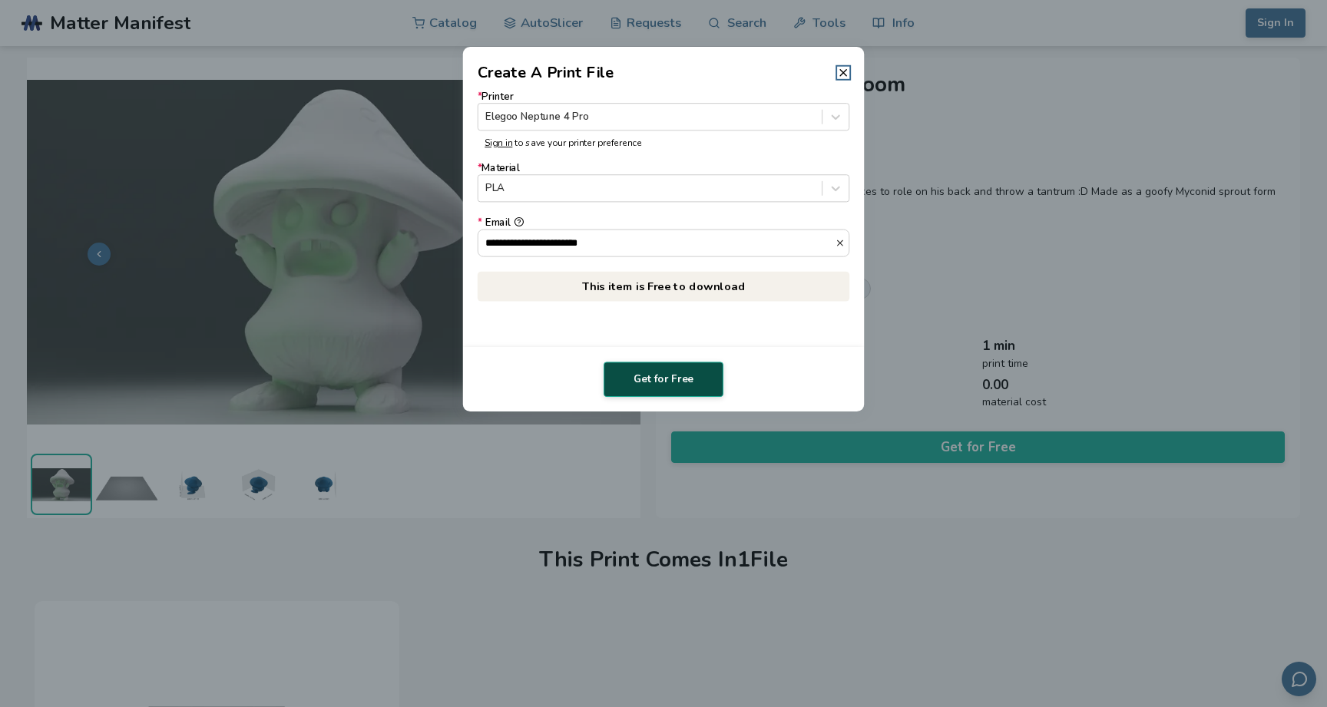
click at [669, 379] on button "Get for Free" at bounding box center [664, 379] width 120 height 35
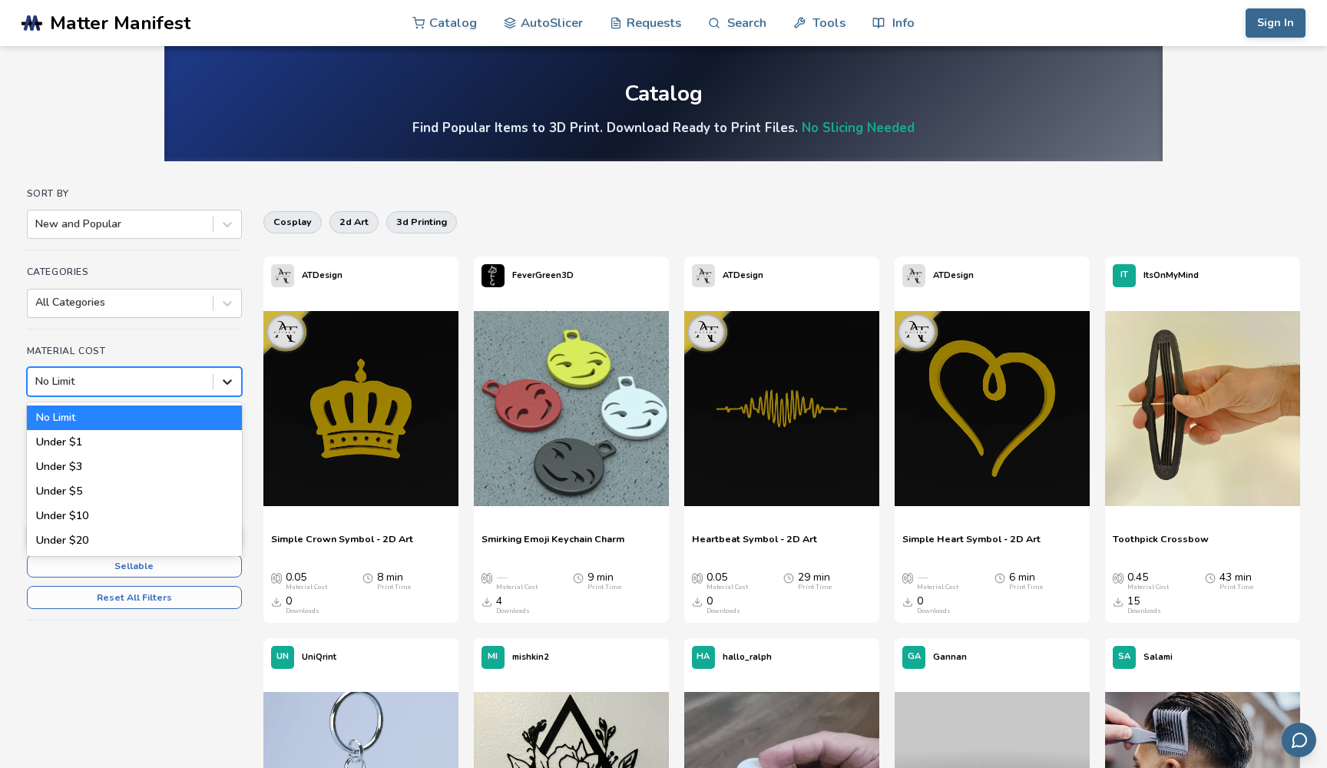
click at [226, 383] on icon at bounding box center [227, 381] width 15 height 15
click at [161, 522] on div "Under $10" at bounding box center [134, 516] width 215 height 25
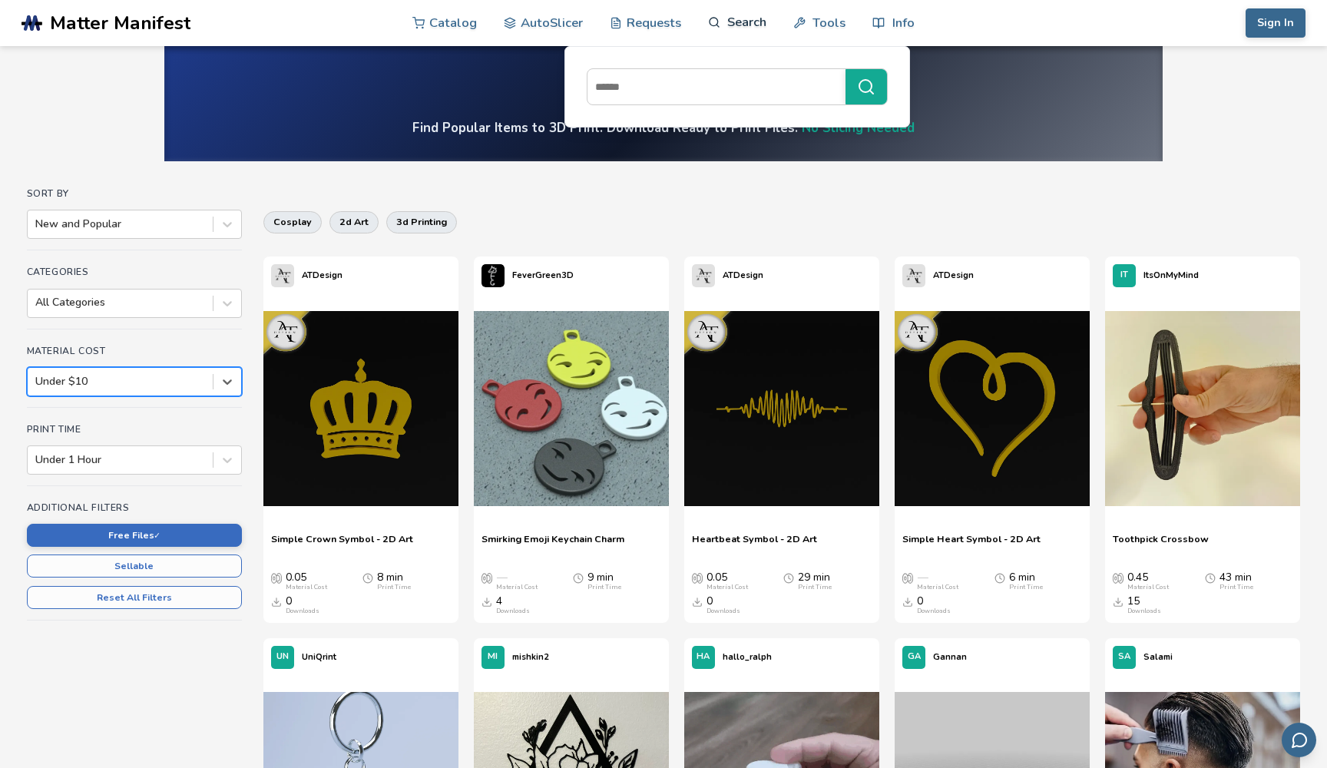
click at [746, 21] on link "Search" at bounding box center [737, 22] width 58 height 46
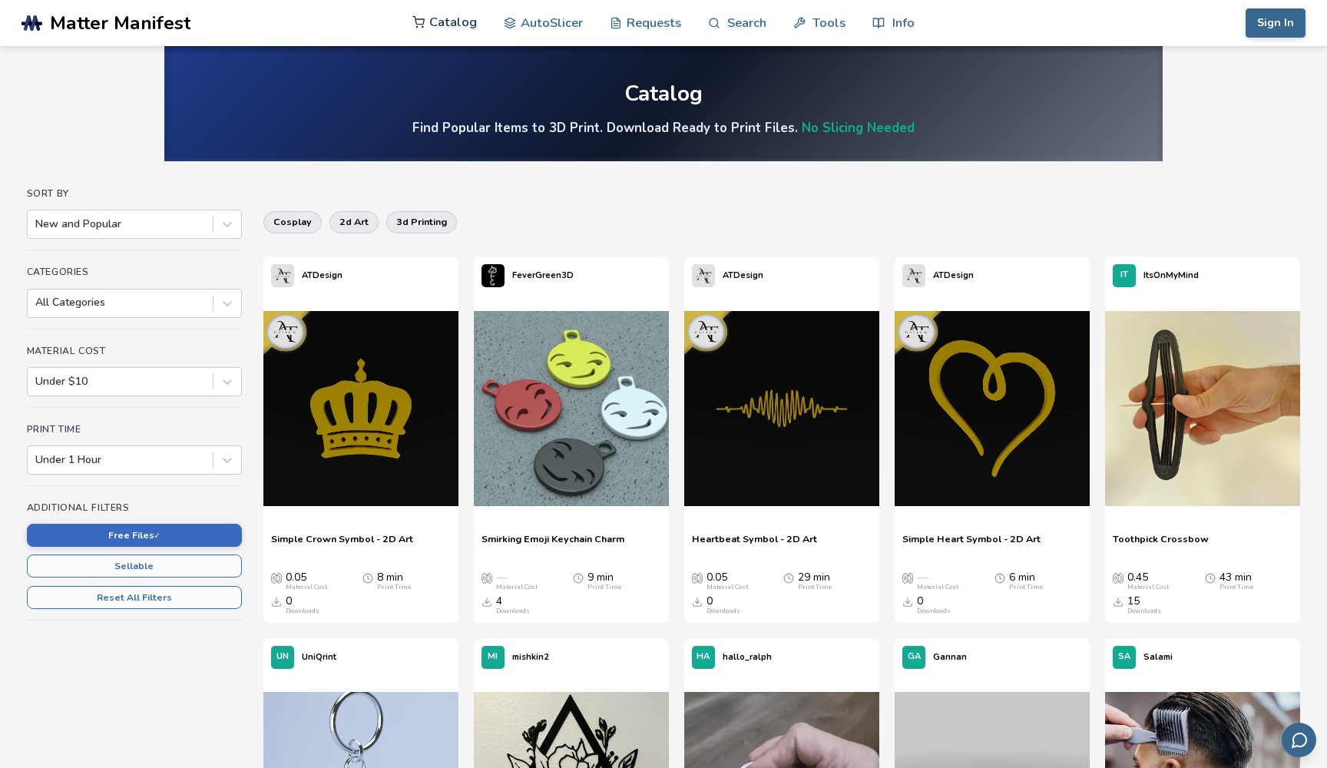
click at [458, 20] on link "Catalog" at bounding box center [444, 22] width 65 height 46
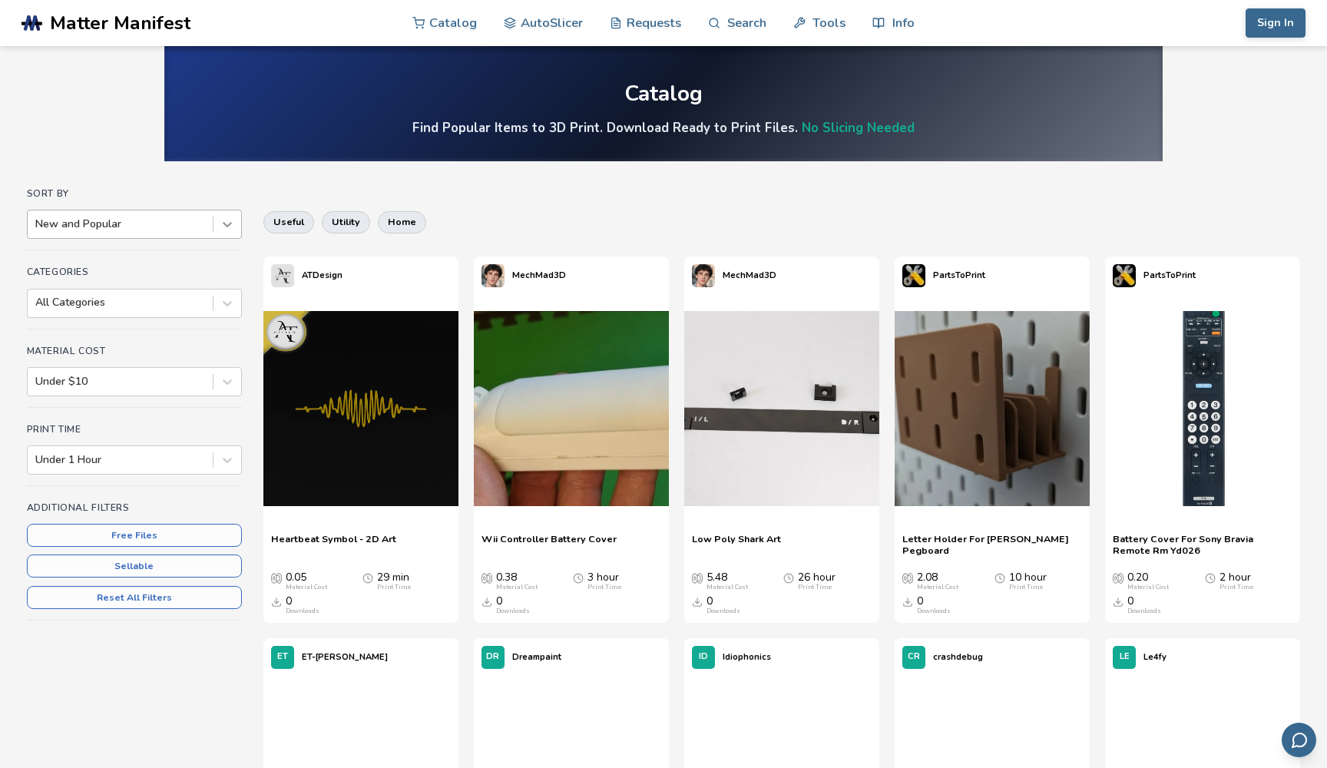
click at [223, 224] on icon at bounding box center [227, 224] width 15 height 15
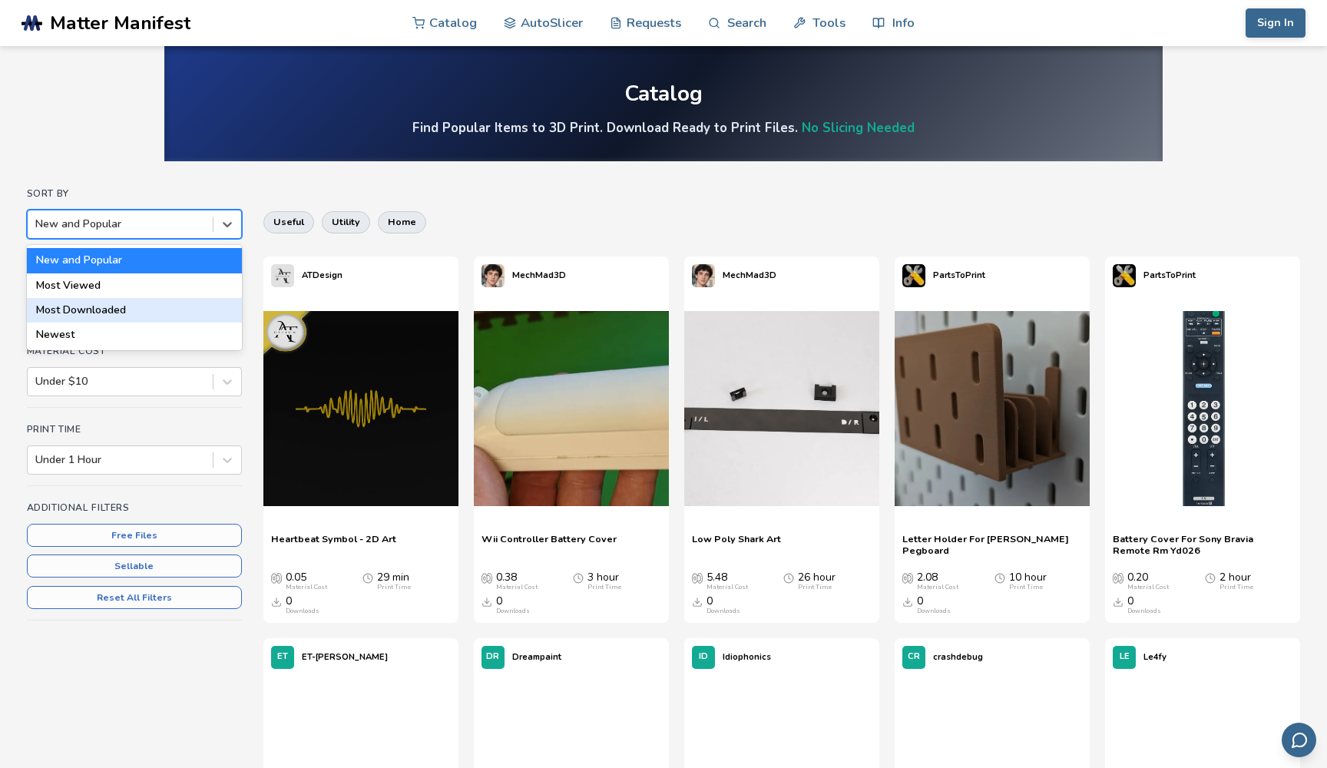
click at [196, 299] on div "Most Downloaded" at bounding box center [134, 310] width 215 height 25
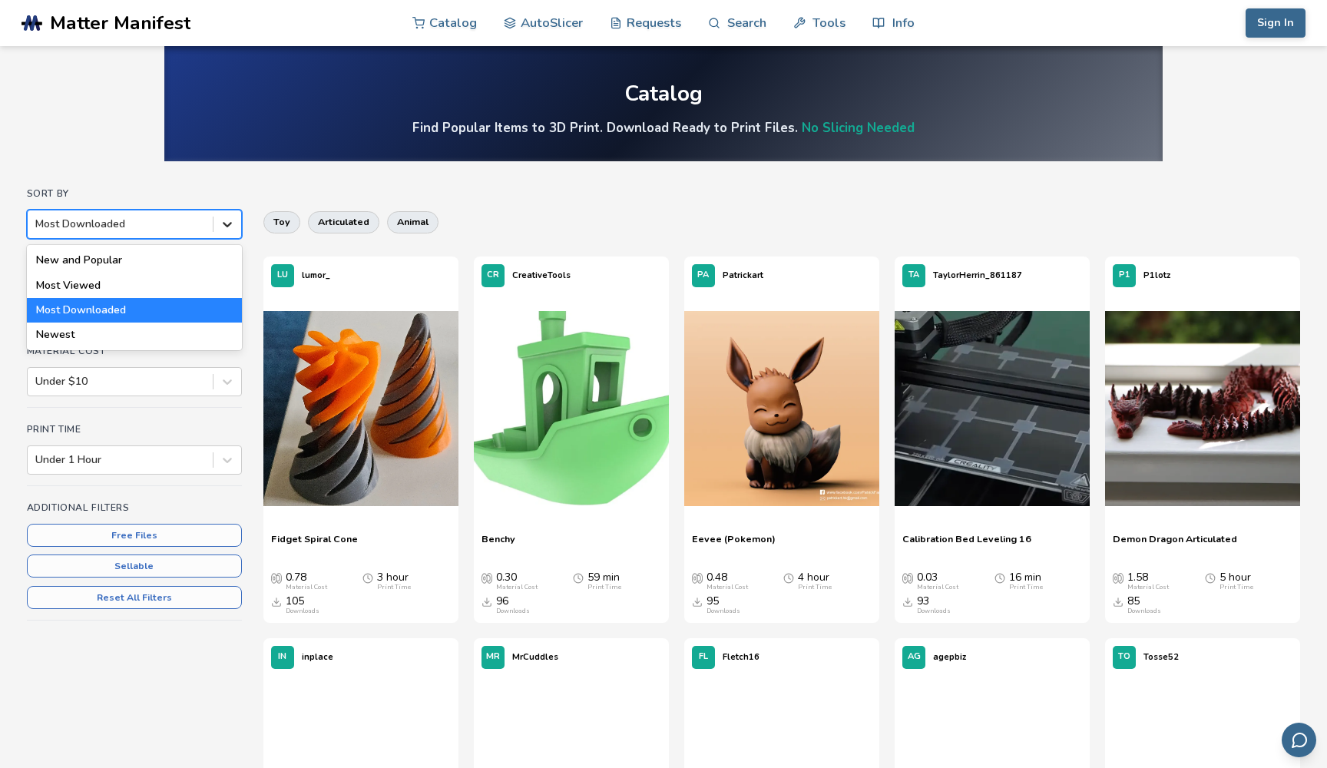
click at [224, 223] on icon at bounding box center [227, 225] width 9 height 5
click at [208, 253] on div "New and Popular" at bounding box center [134, 260] width 215 height 25
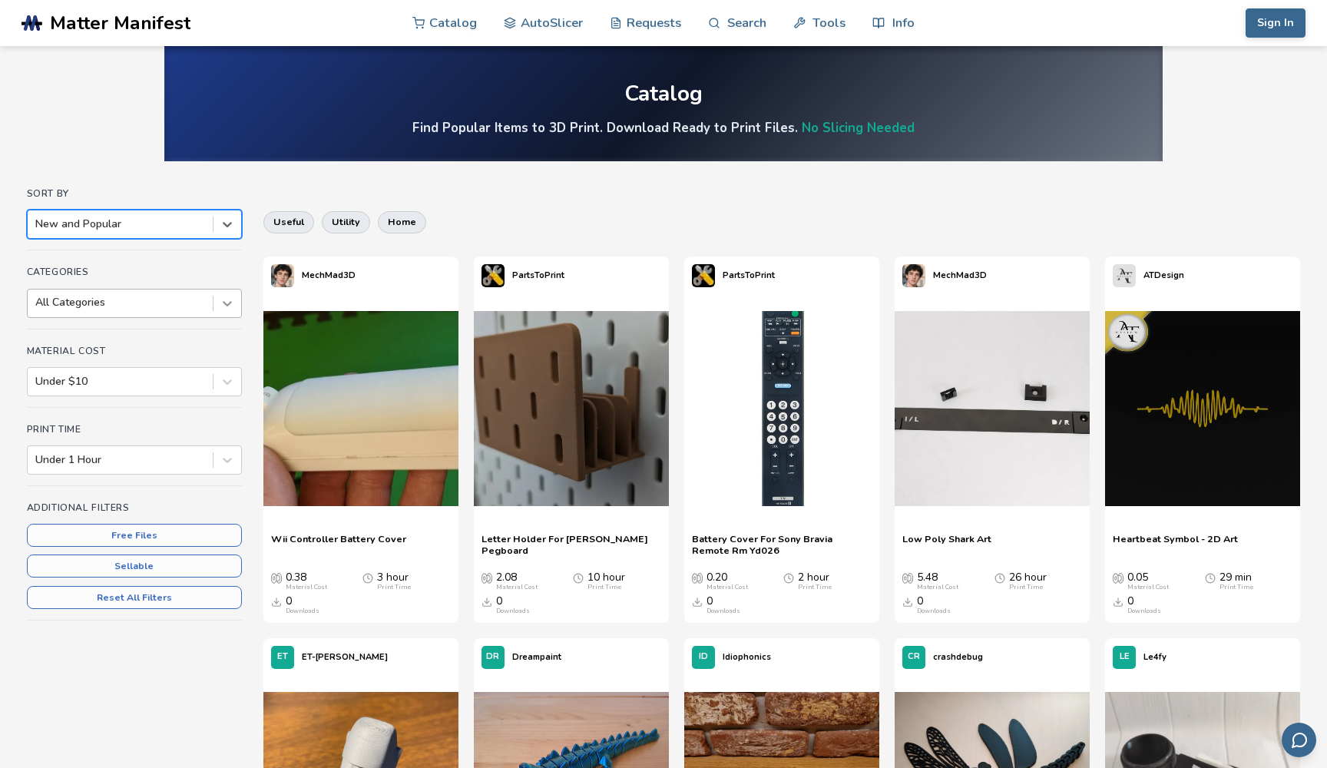
click at [223, 306] on icon at bounding box center [227, 303] width 15 height 15
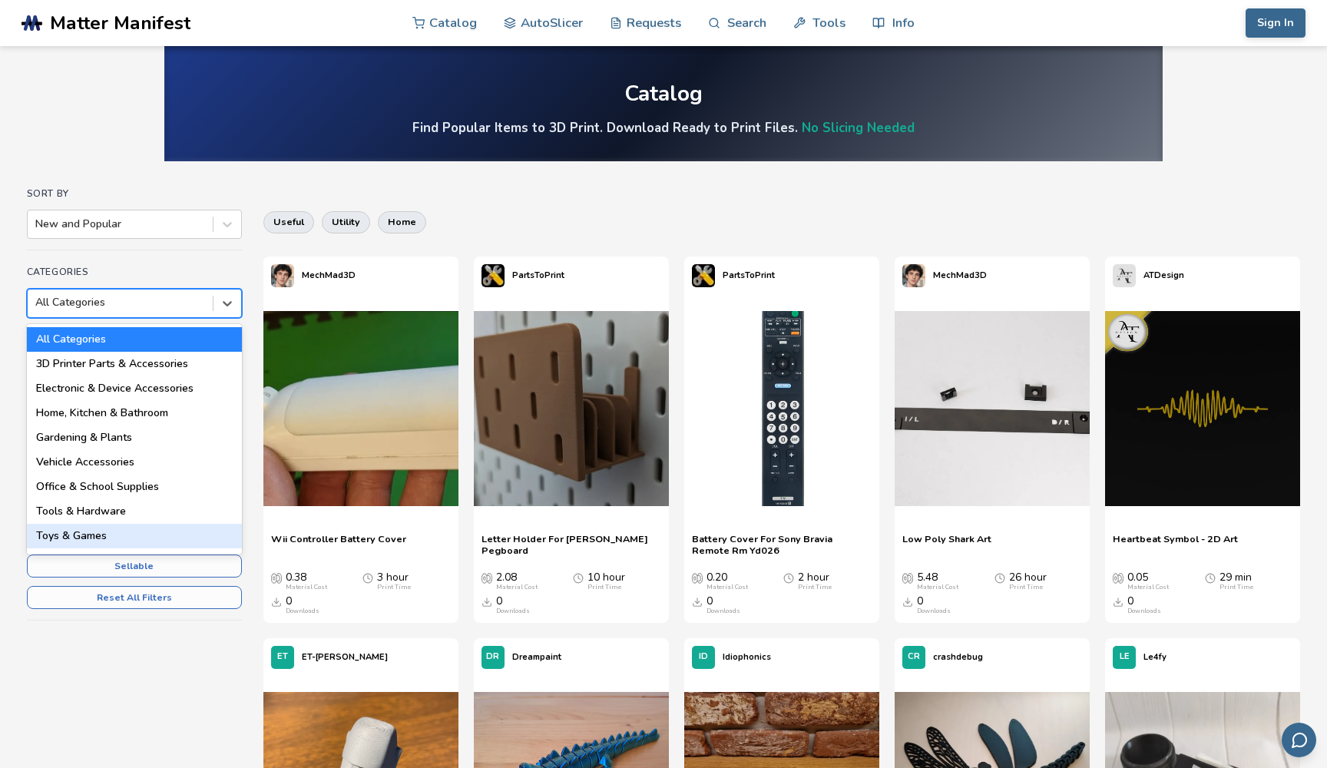
click at [166, 525] on div "Toys & Games" at bounding box center [134, 536] width 215 height 25
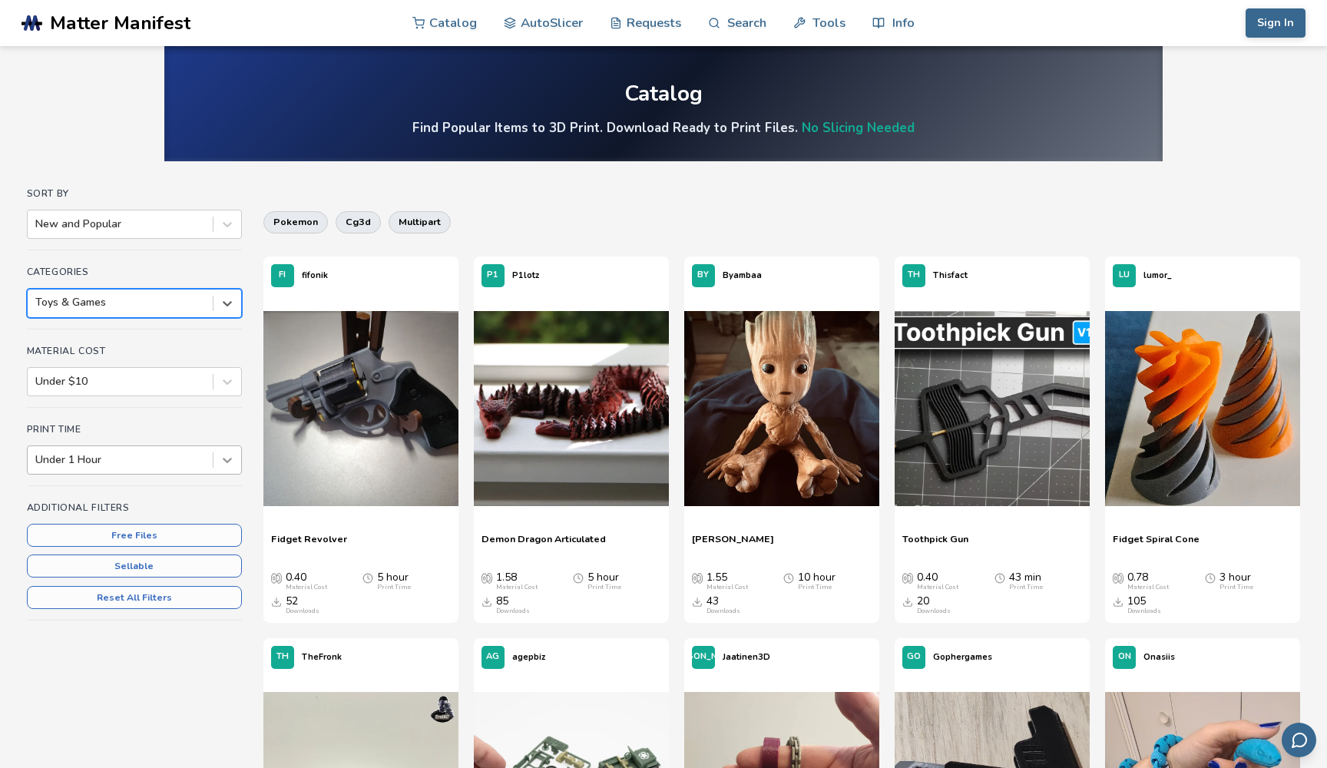
click at [224, 462] on icon at bounding box center [227, 459] width 15 height 15
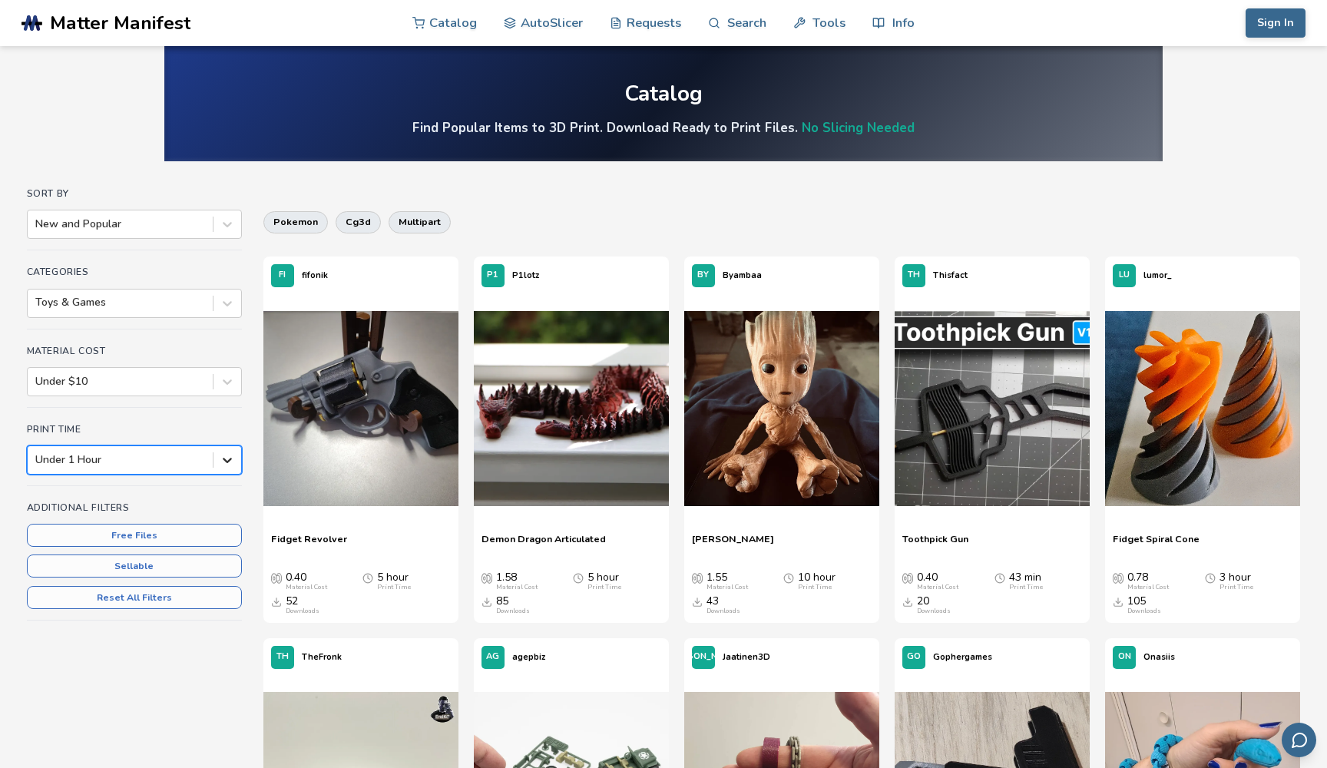
click at [224, 462] on icon at bounding box center [227, 459] width 15 height 15
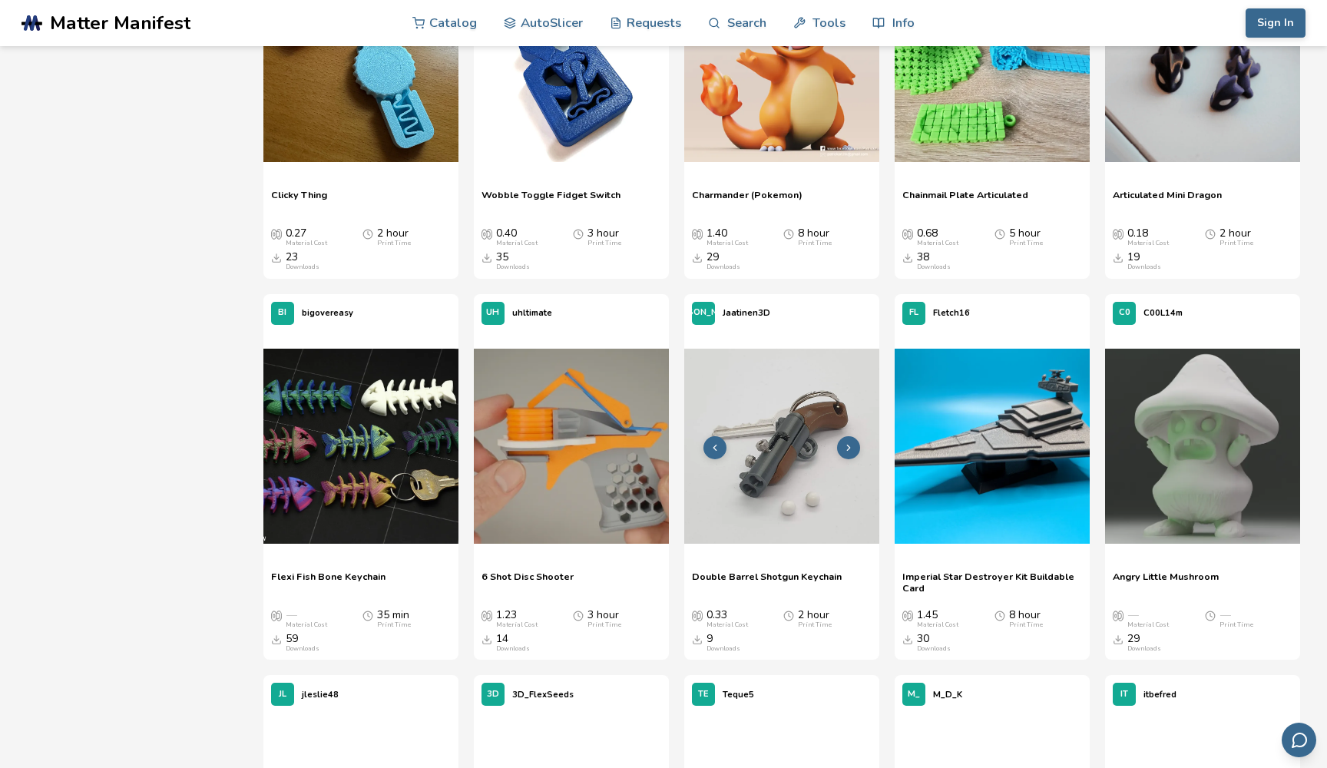
scroll to position [3012, 0]
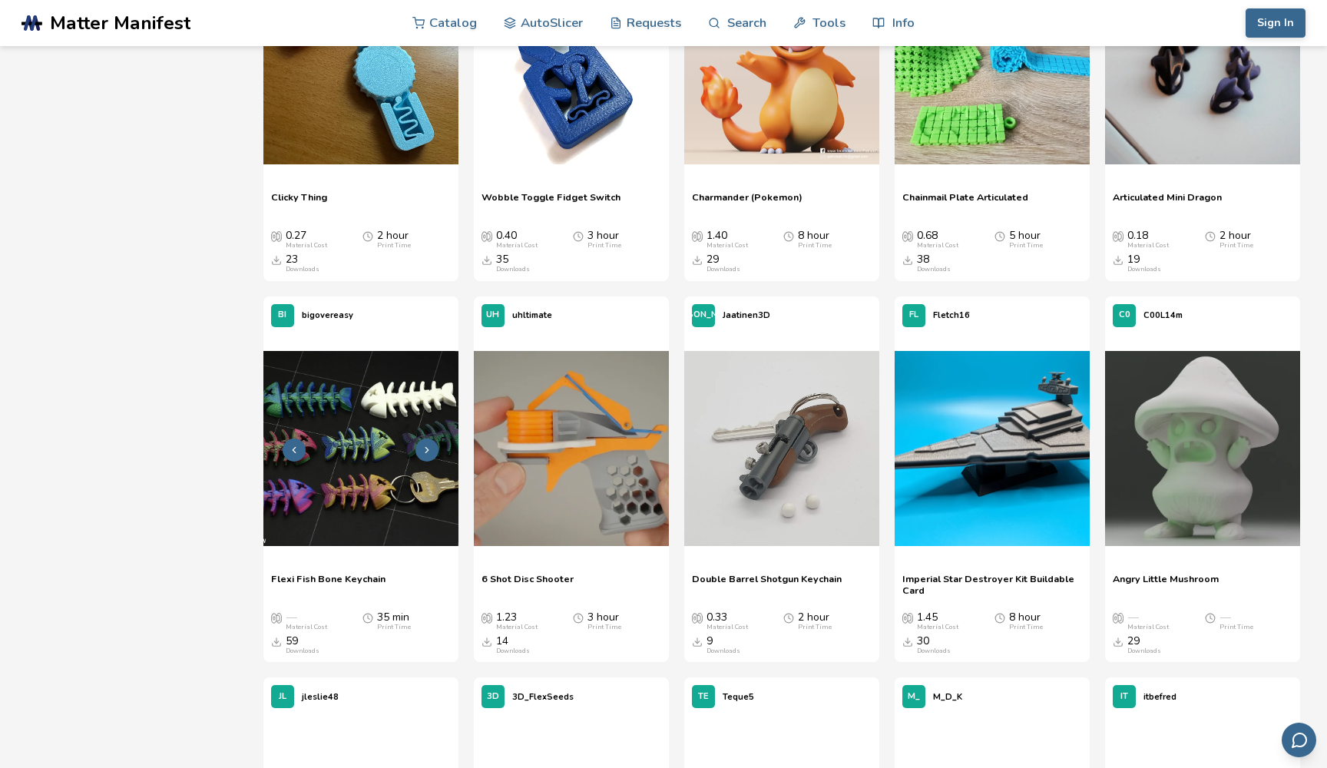
click at [379, 452] on img at bounding box center [360, 448] width 195 height 195
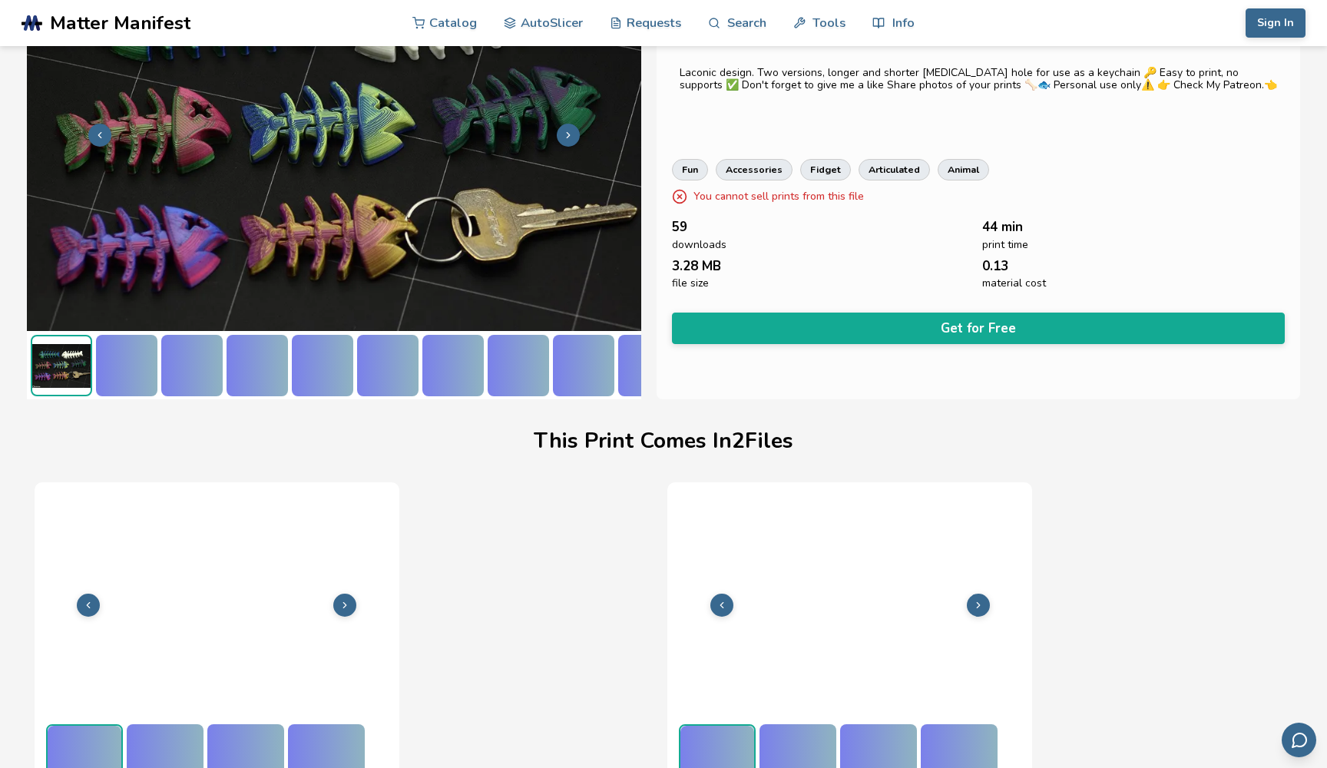
scroll to position [137, 0]
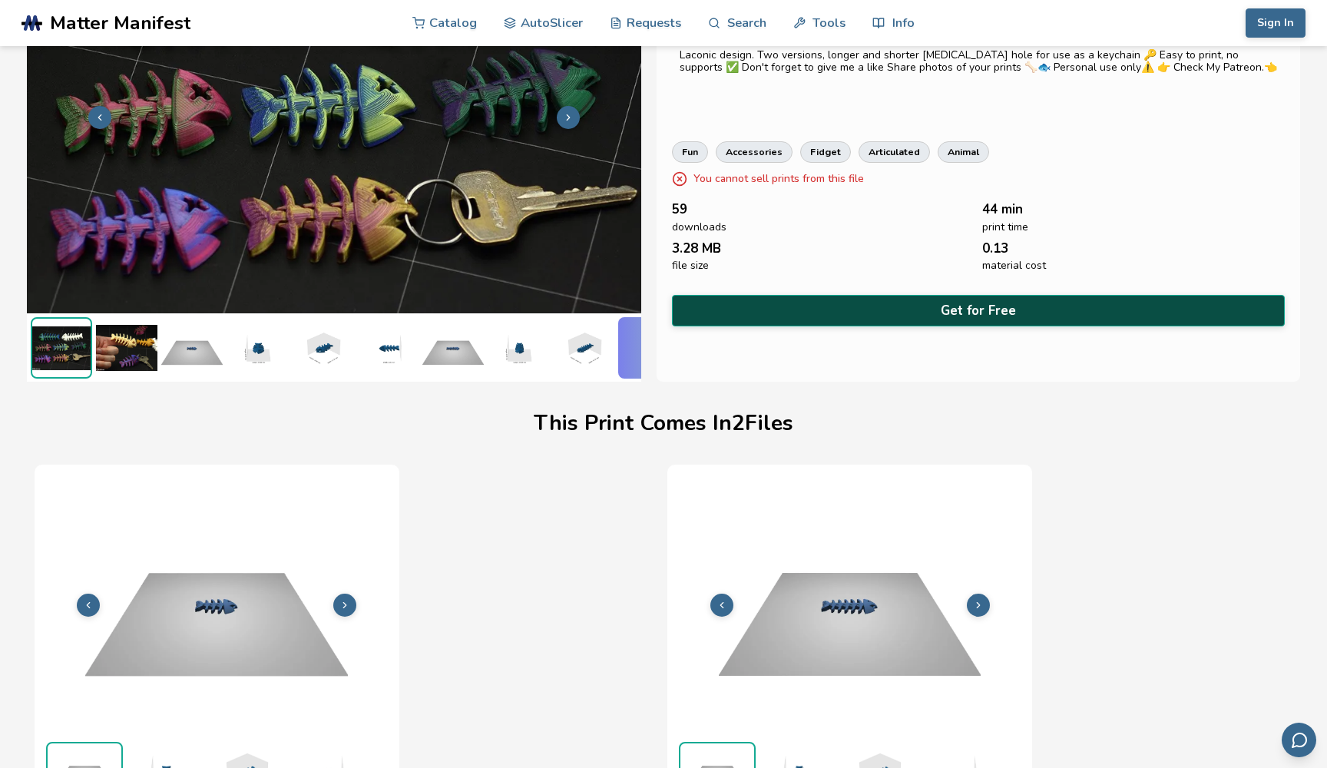
click at [754, 301] on button "Get for Free" at bounding box center [979, 310] width 614 height 31
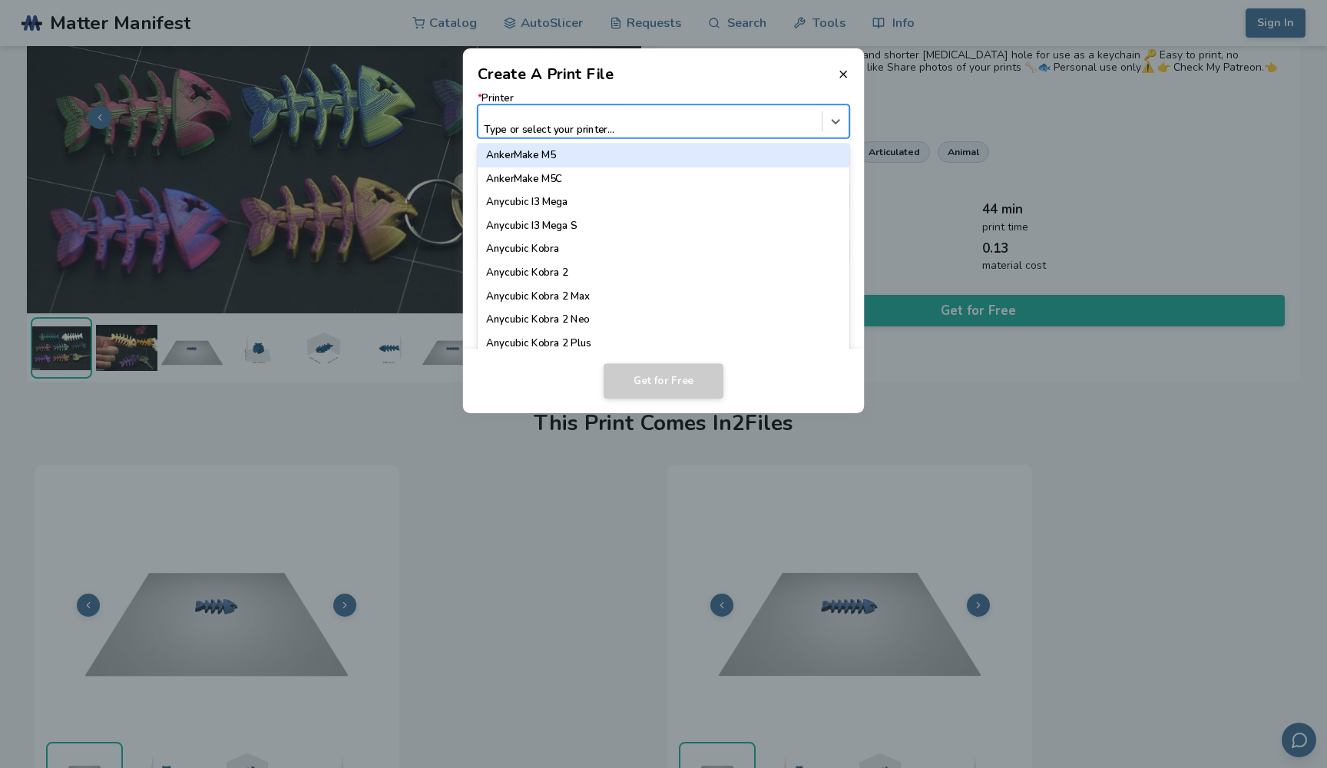
click at [780, 127] on div "Type or select your printer..." at bounding box center [649, 121] width 343 height 32
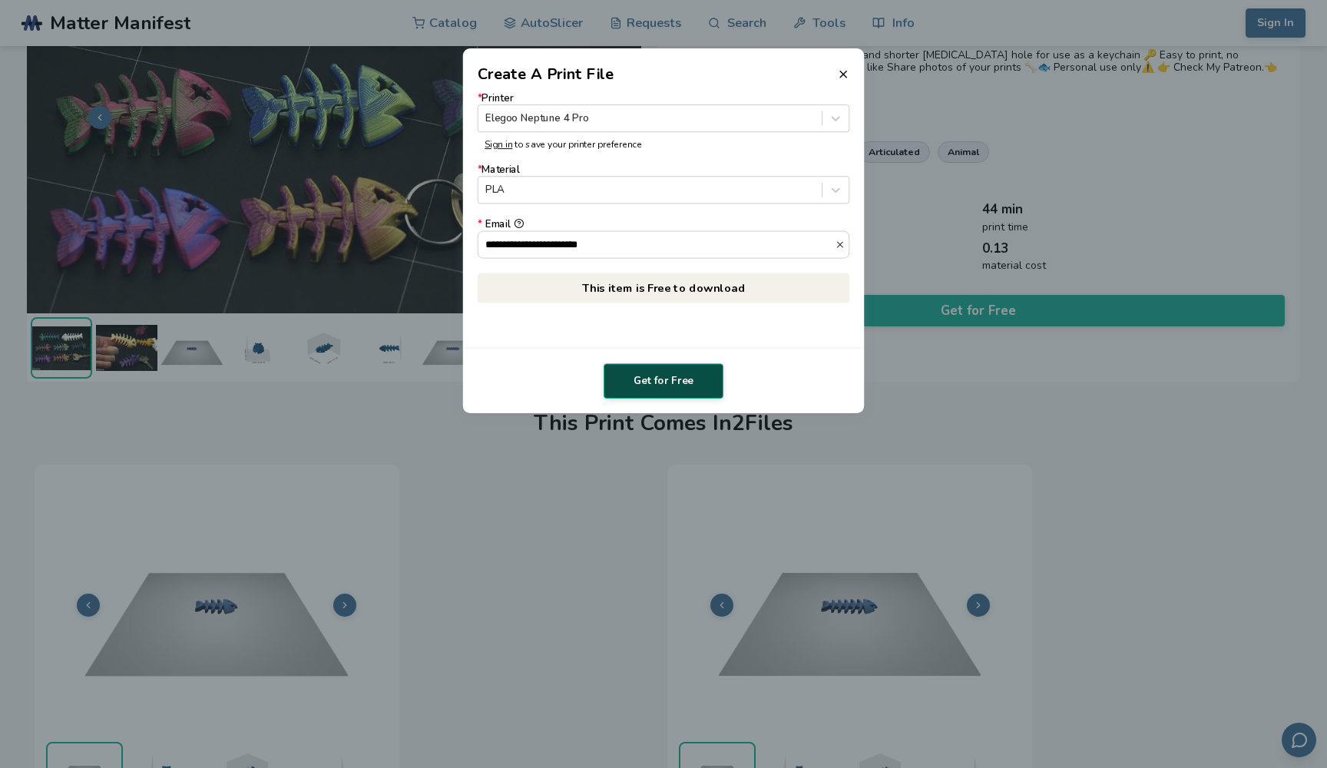
click at [677, 386] on button "Get for Free" at bounding box center [664, 380] width 120 height 35
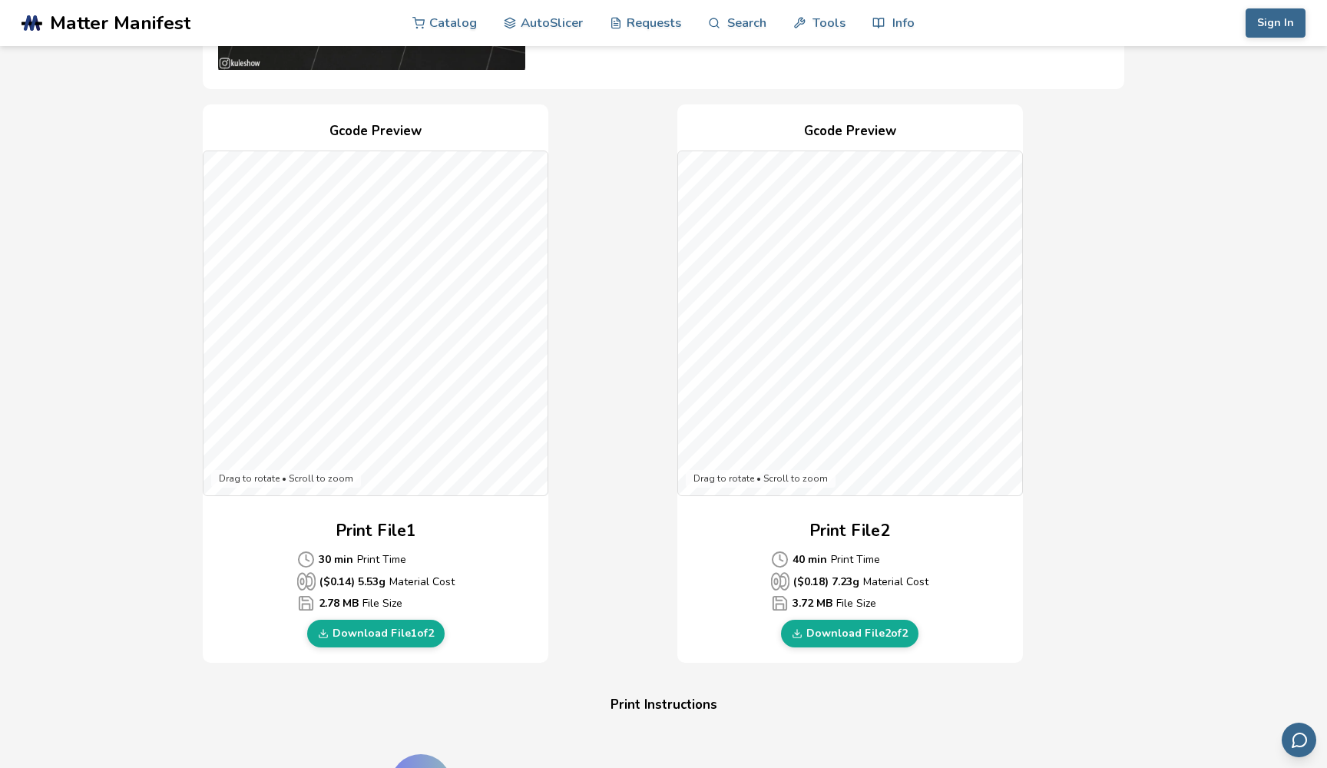
scroll to position [292, 0]
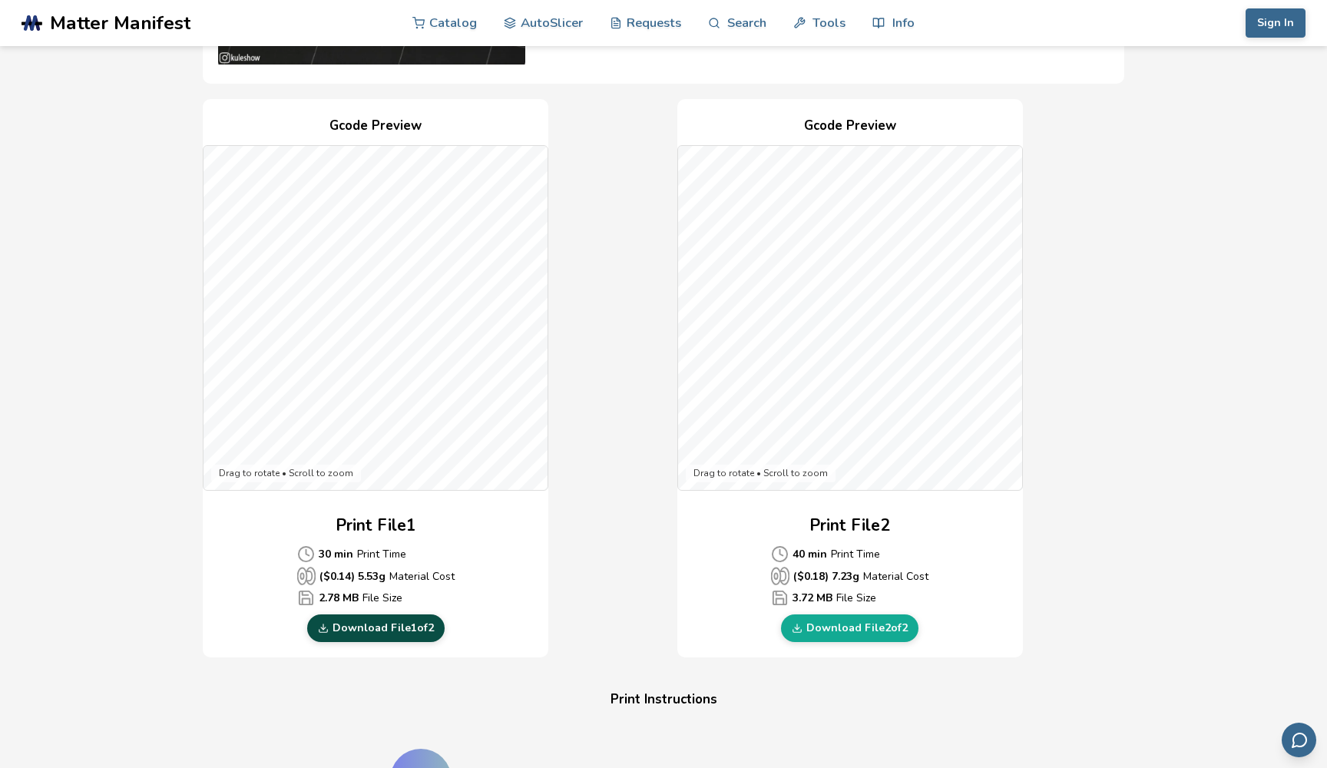
click at [412, 634] on link "Download File 1 of 2" at bounding box center [375, 628] width 137 height 28
click at [839, 624] on link "Download File 2 of 2" at bounding box center [849, 628] width 137 height 28
